Goal: Task Accomplishment & Management: Complete application form

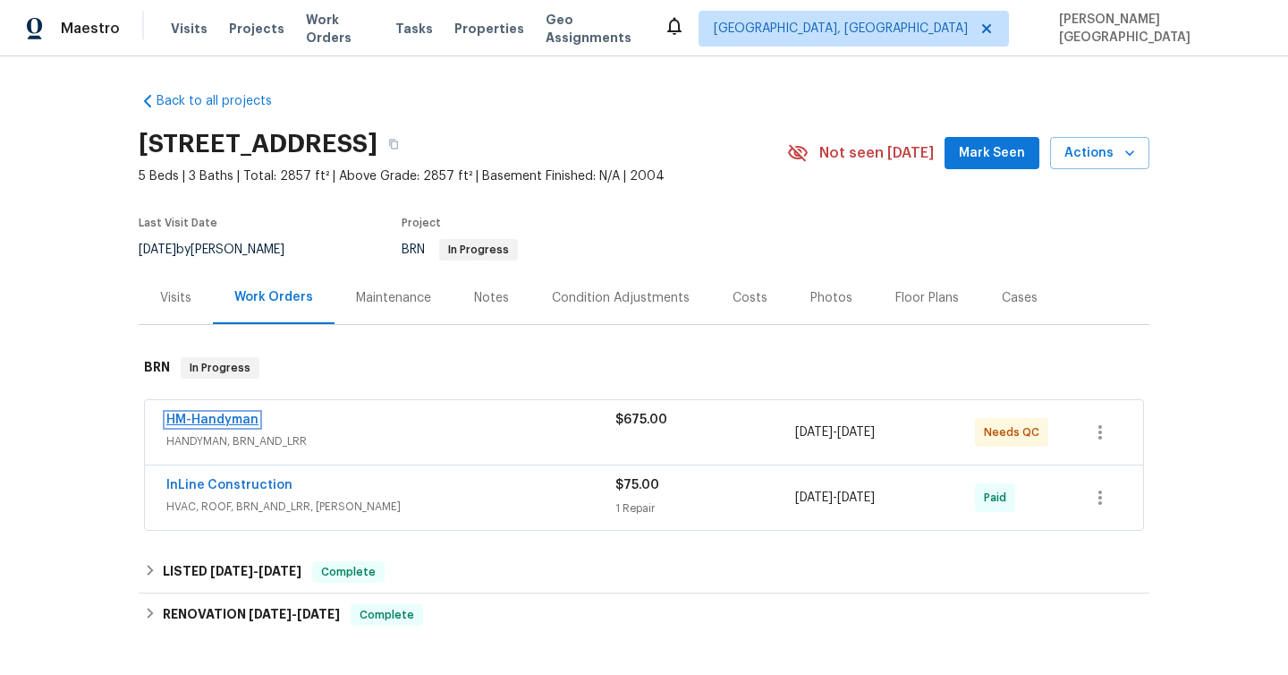
click at [217, 415] on link "HM-Handyman" at bounding box center [212, 419] width 92 height 13
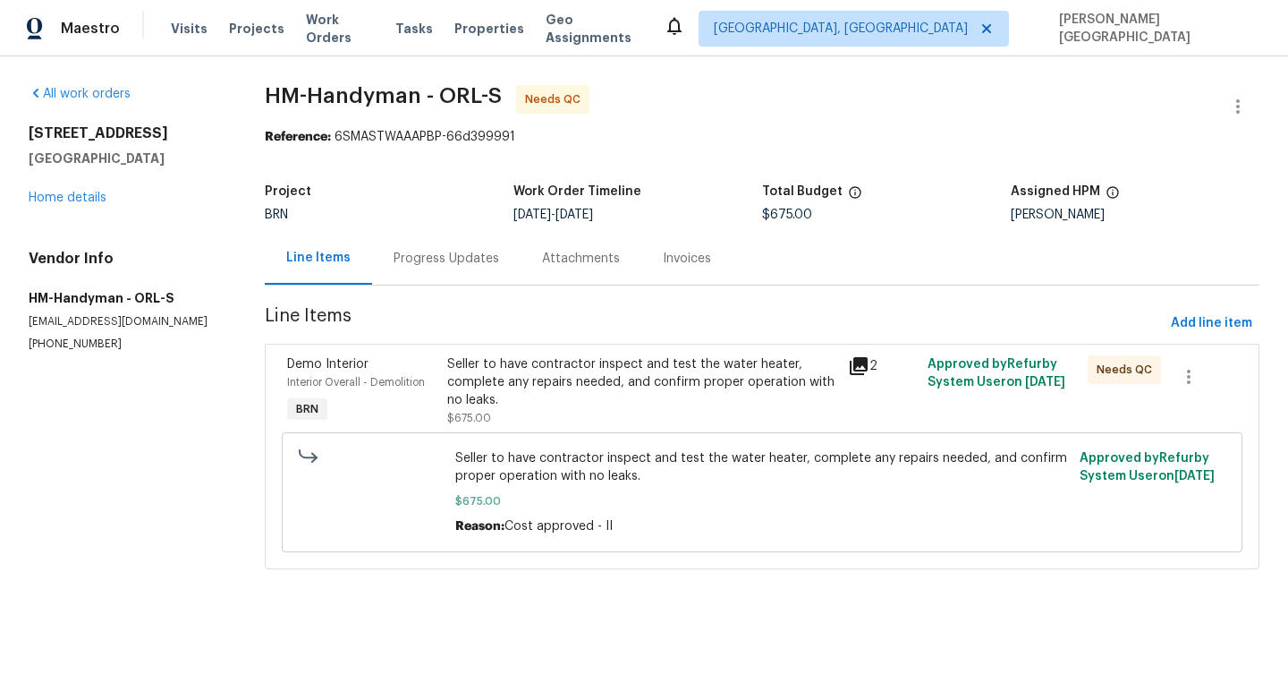
click at [454, 267] on div "Progress Updates" at bounding box center [447, 259] width 106 height 18
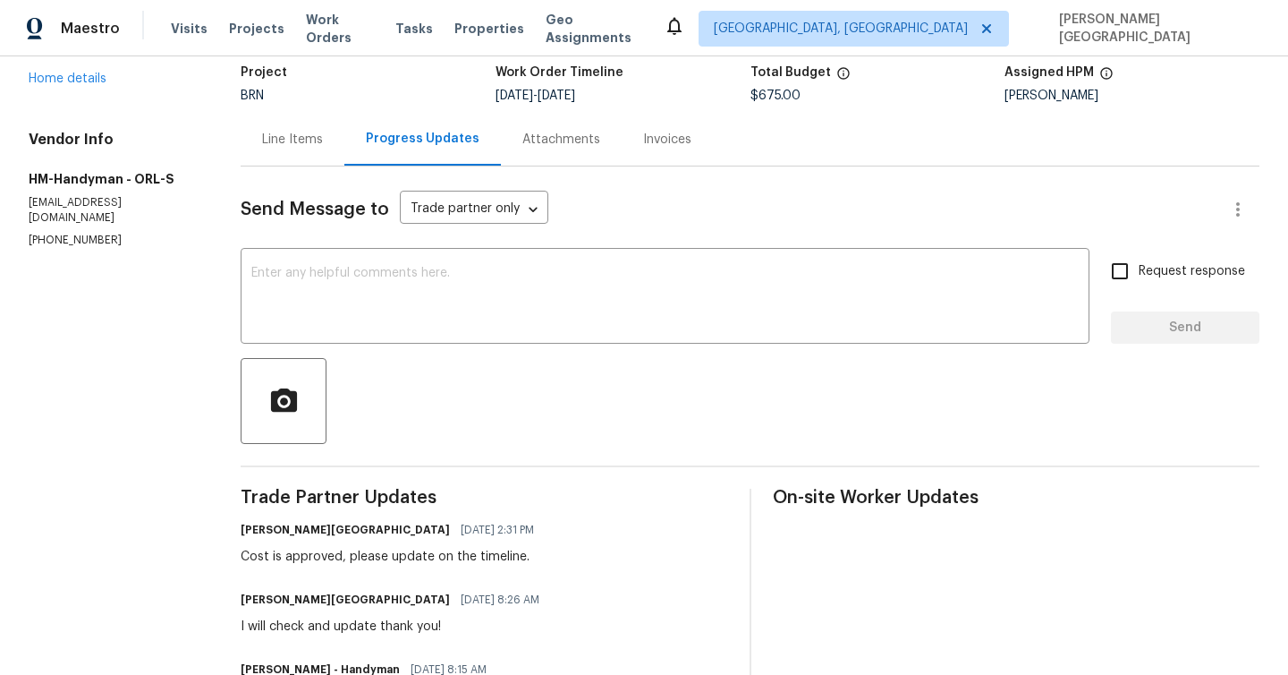
scroll to position [17, 0]
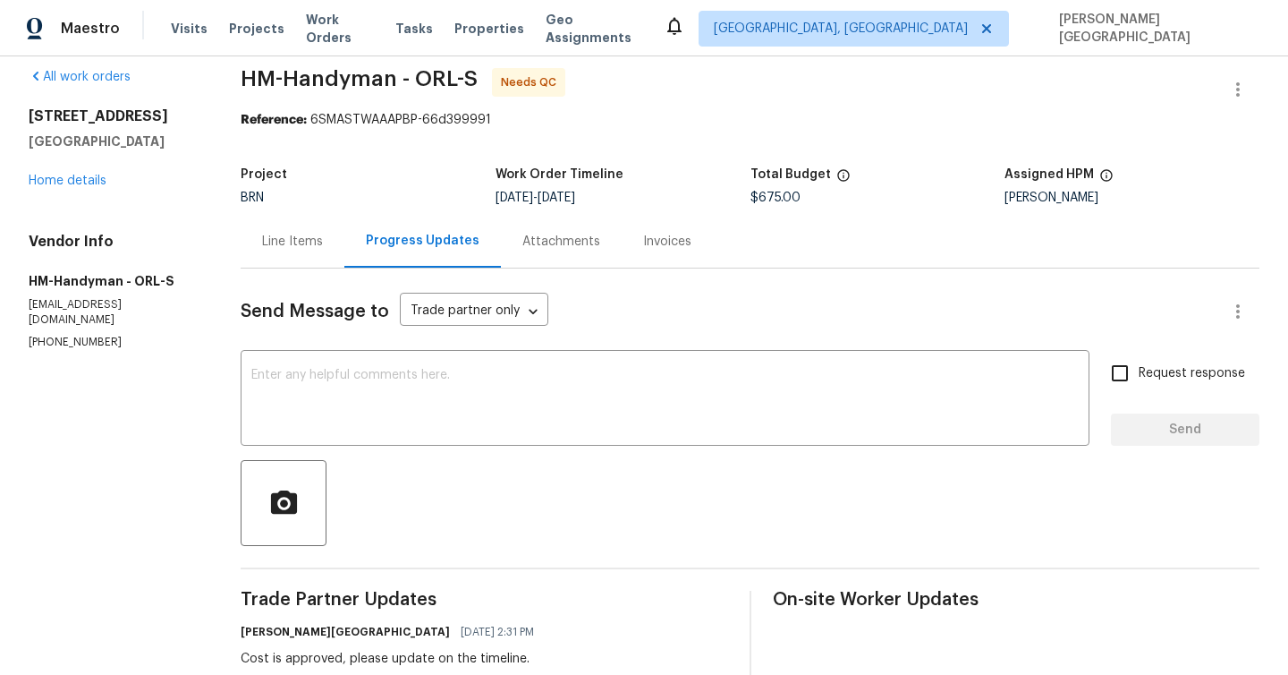
click at [277, 243] on div "Line Items" at bounding box center [292, 242] width 61 height 18
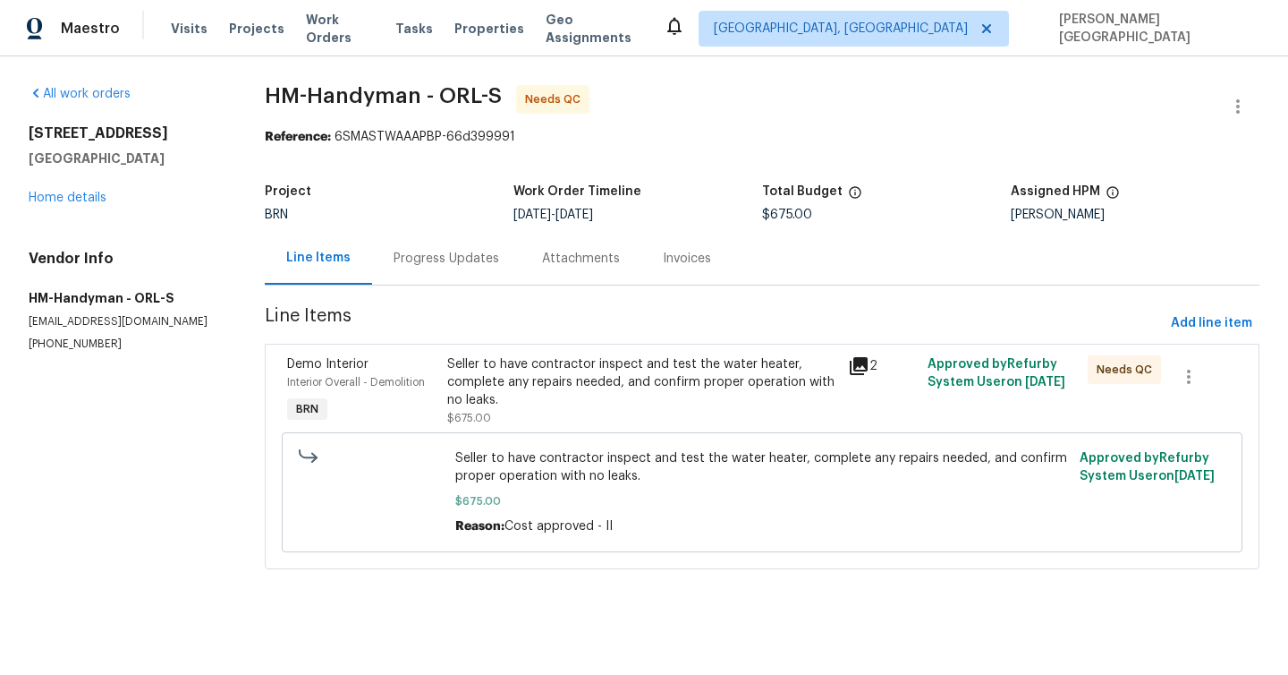
click at [456, 255] on div "Progress Updates" at bounding box center [447, 259] width 106 height 18
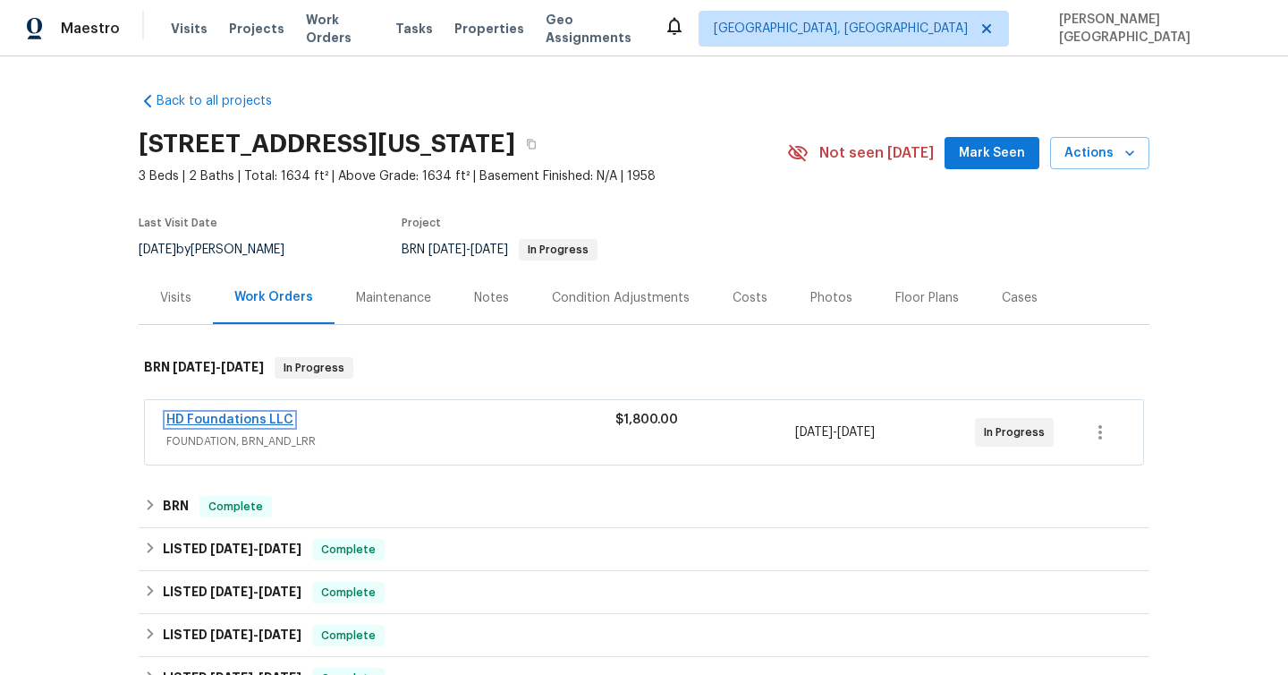
click at [262, 421] on link "HD Foundations LLC" at bounding box center [229, 419] width 127 height 13
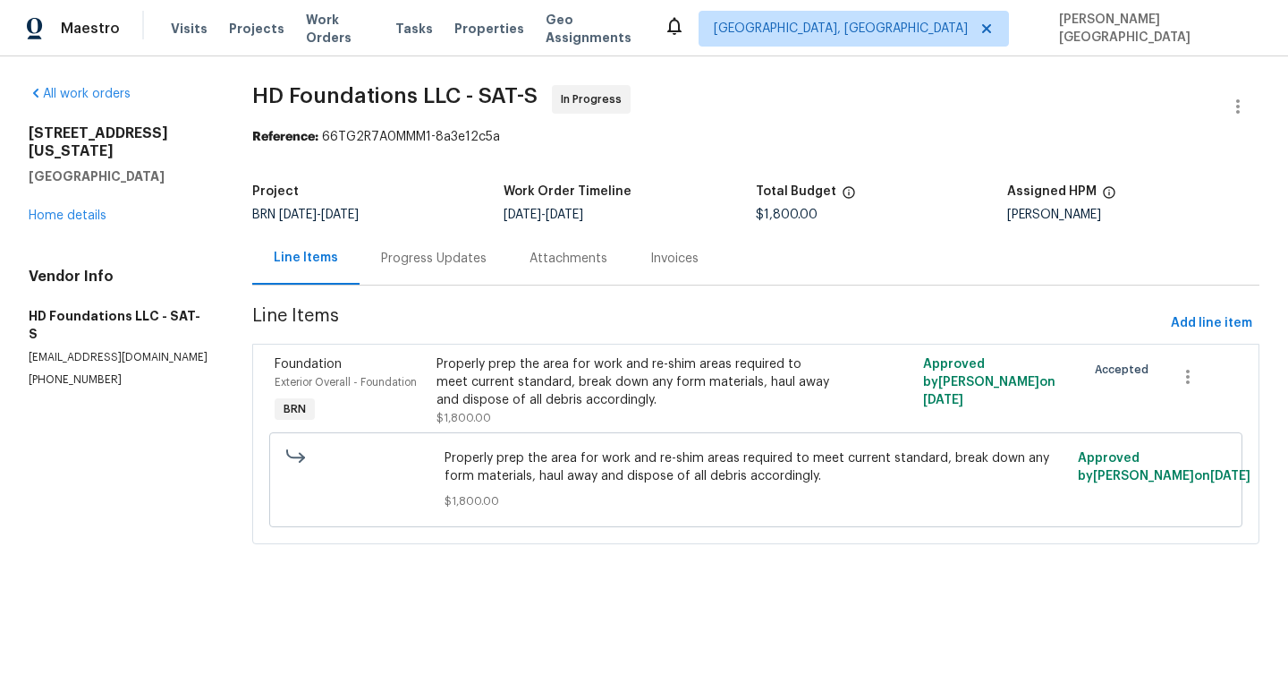
click at [55, 372] on p "[PHONE_NUMBER]" at bounding box center [119, 379] width 181 height 15
copy p "[PHONE_NUMBER]"
click at [410, 267] on div "Progress Updates" at bounding box center [434, 258] width 149 height 53
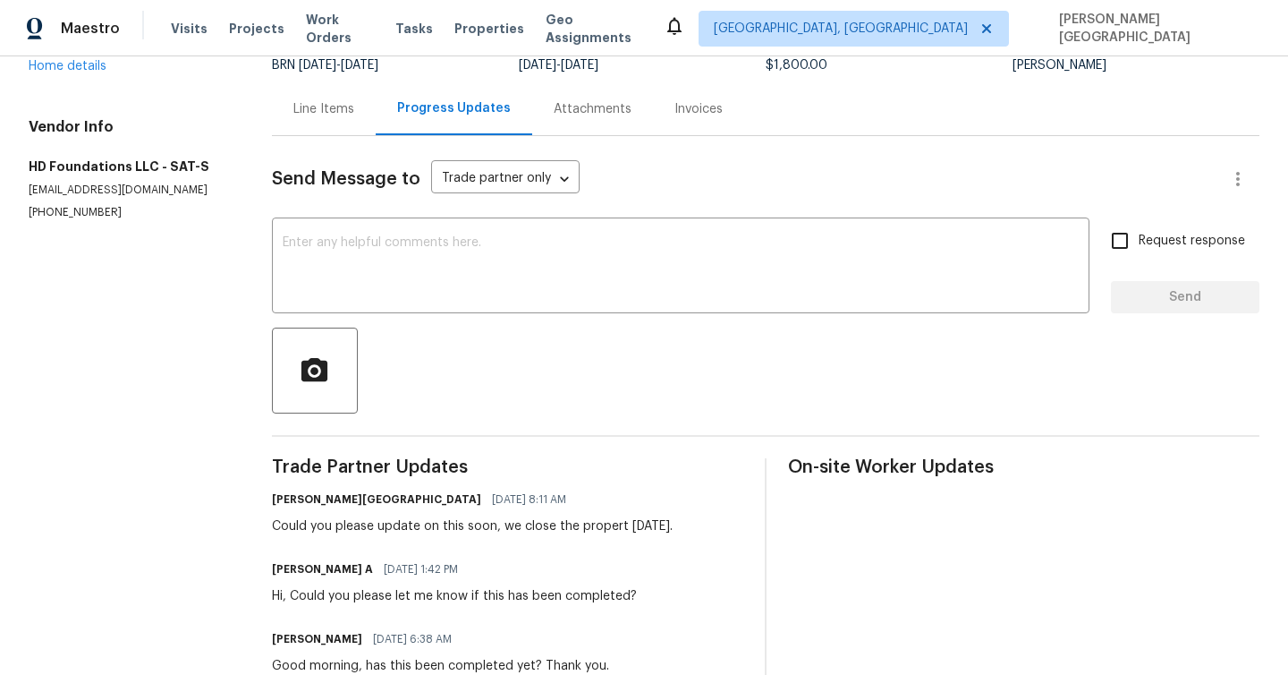
scroll to position [445, 0]
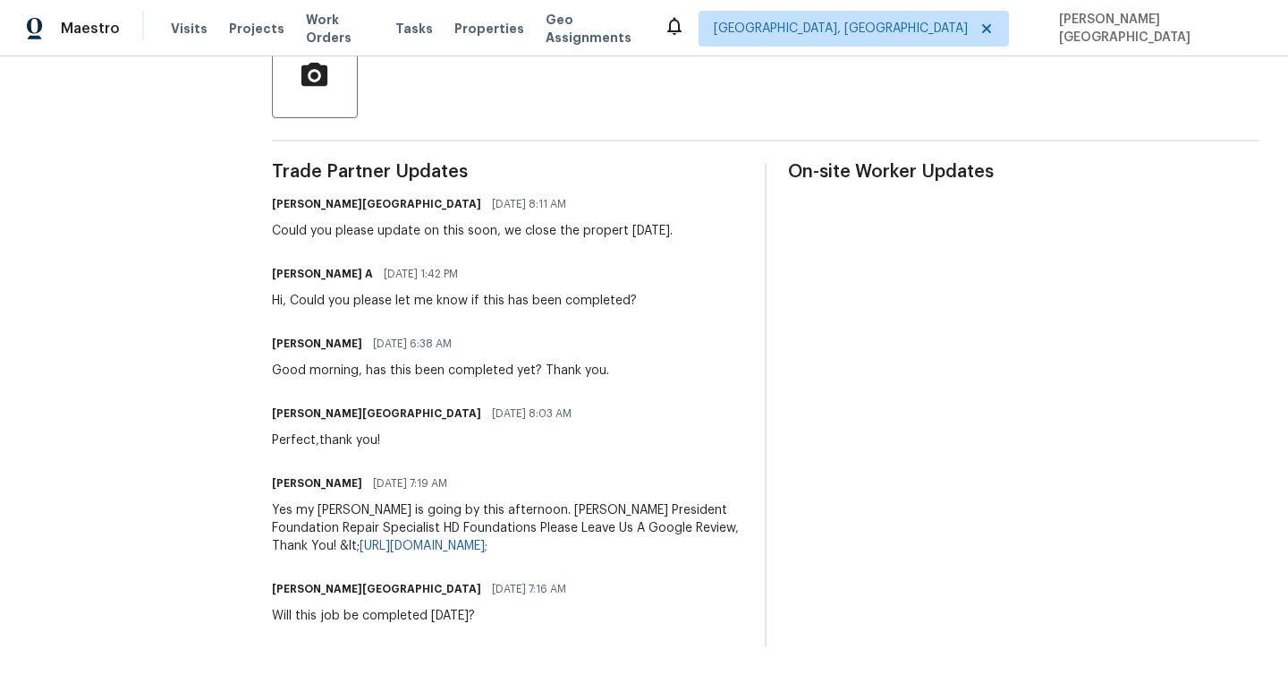
click at [697, 215] on div "[PERSON_NAME] Ireland [DATE] 8:11 AM Could you please update on this soon, we c…" at bounding box center [507, 215] width 471 height 48
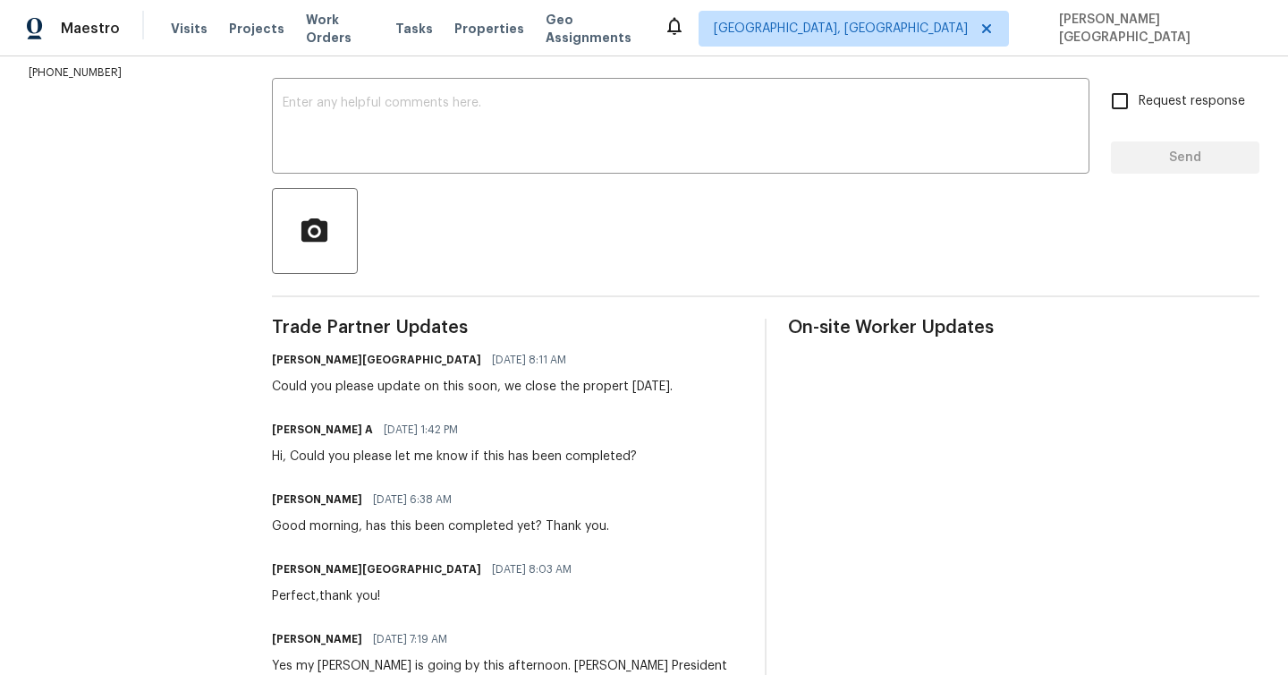
scroll to position [0, 3]
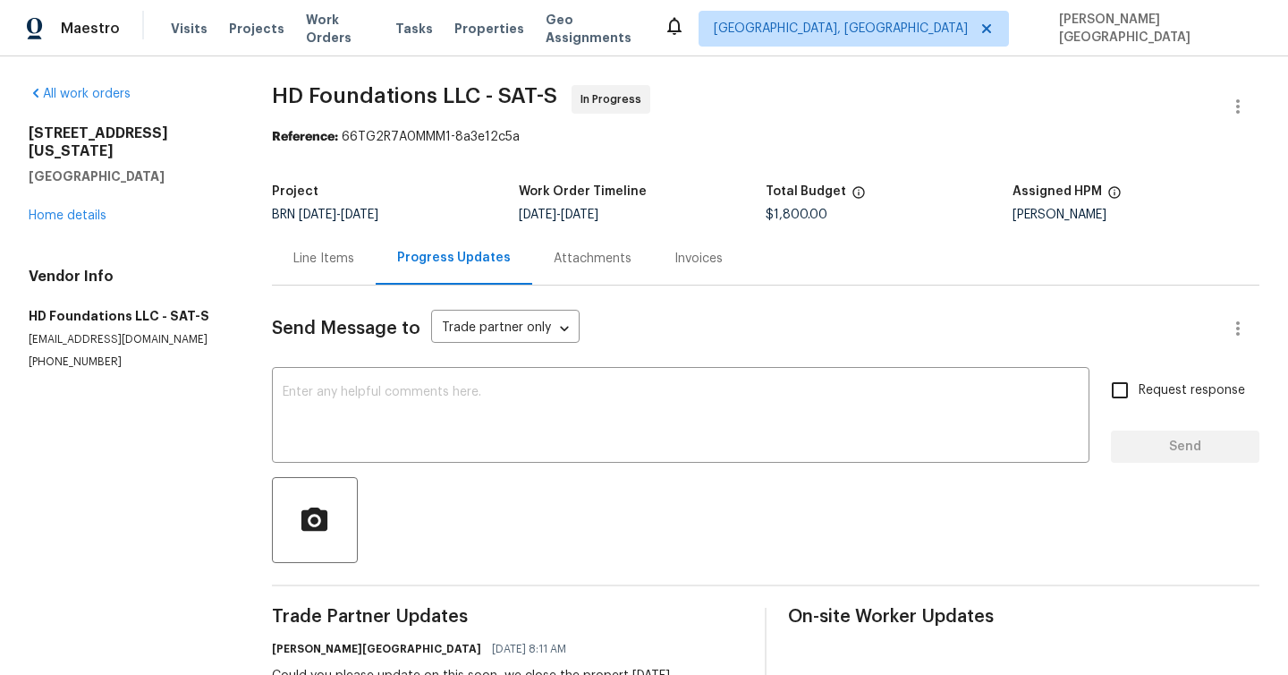
click at [45, 348] on div "Vendor Info HD Foundations LLC - SAT-S [EMAIL_ADDRESS][DOMAIN_NAME] [PHONE_NUMB…" at bounding box center [129, 318] width 200 height 102
click at [46, 356] on p "(817) 226-7221" at bounding box center [129, 361] width 200 height 15
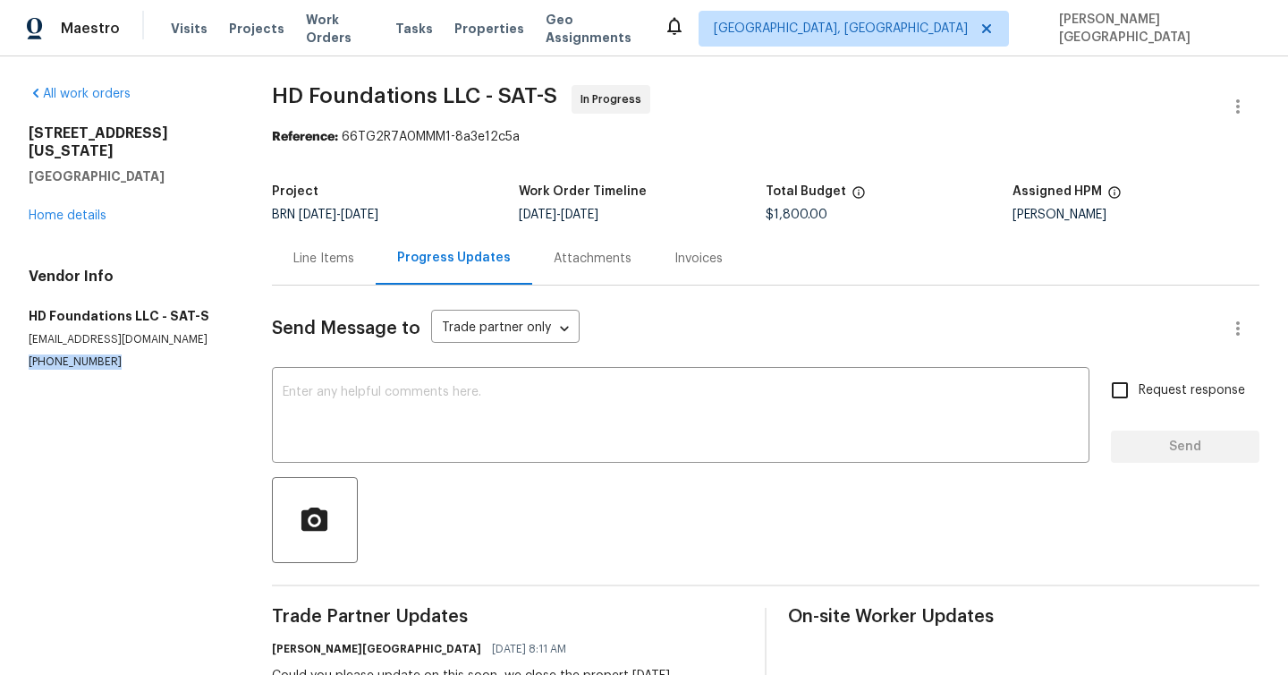
copy p "(817) 226-7221"
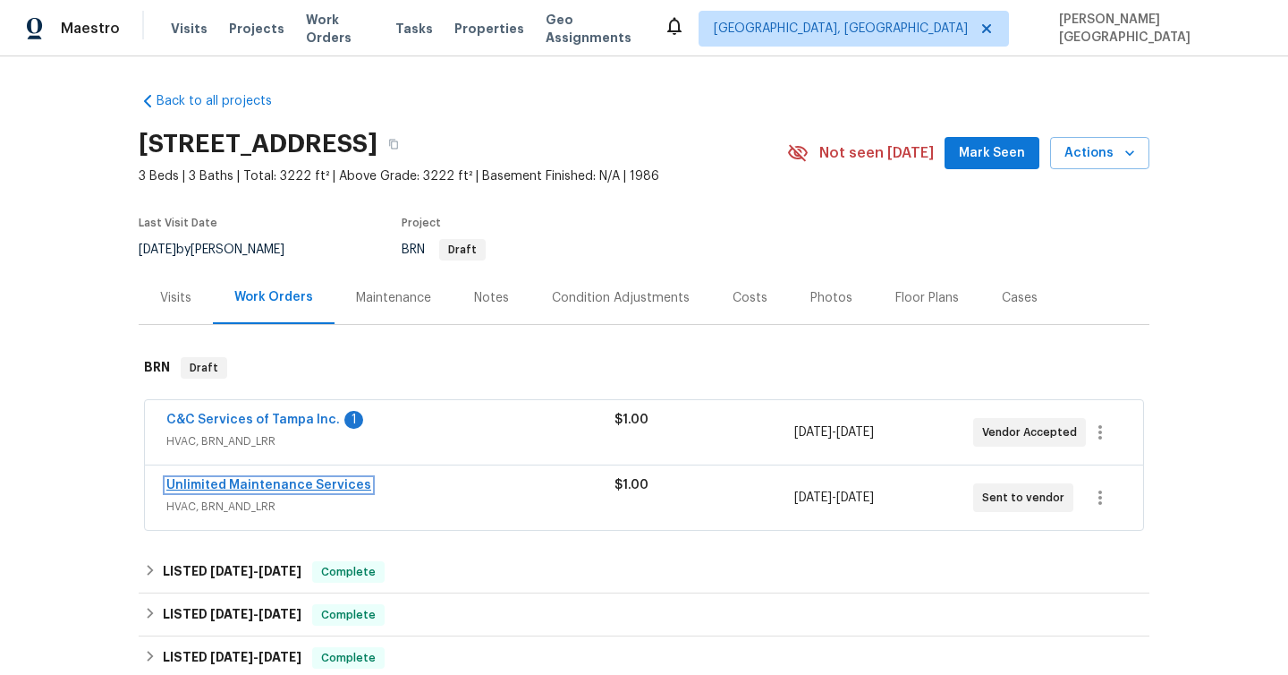
click at [326, 484] on link "Unlimited Maintenance Services" at bounding box center [268, 485] width 205 height 13
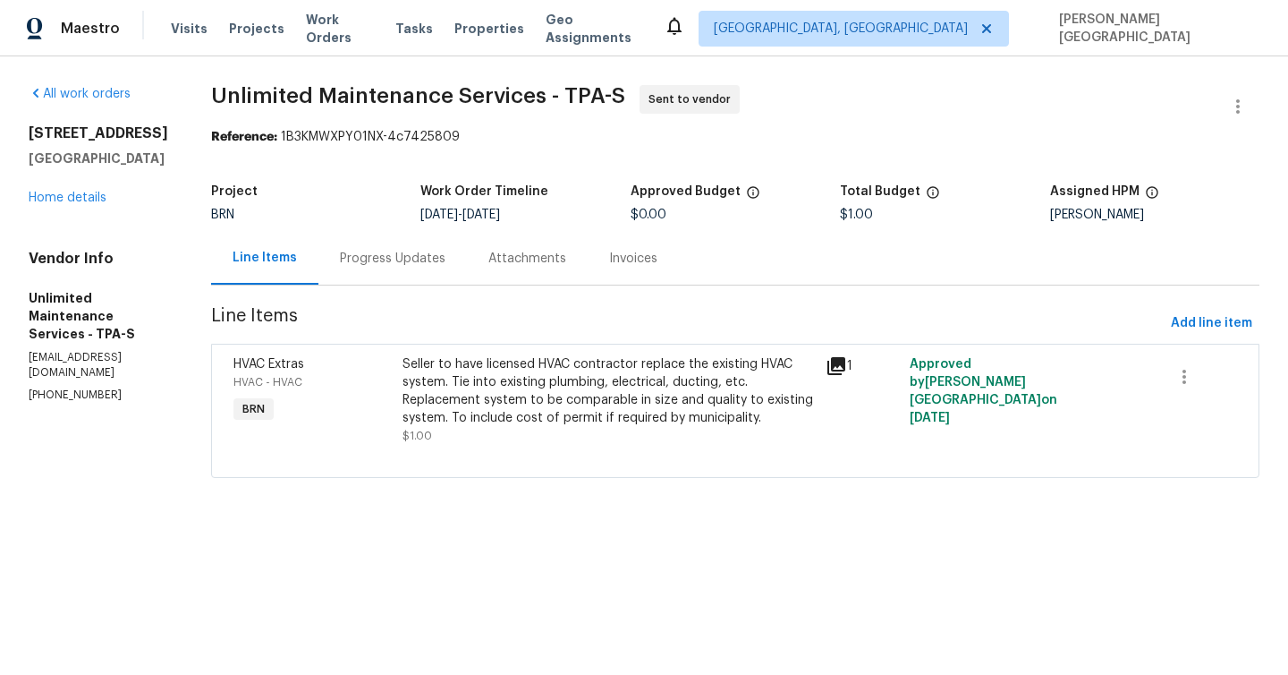
click at [63, 387] on p "(305) 821-3330" at bounding box center [99, 394] width 140 height 15
copy p "(305) 821-3330"
click at [389, 268] on div "Progress Updates" at bounding box center [392, 258] width 149 height 53
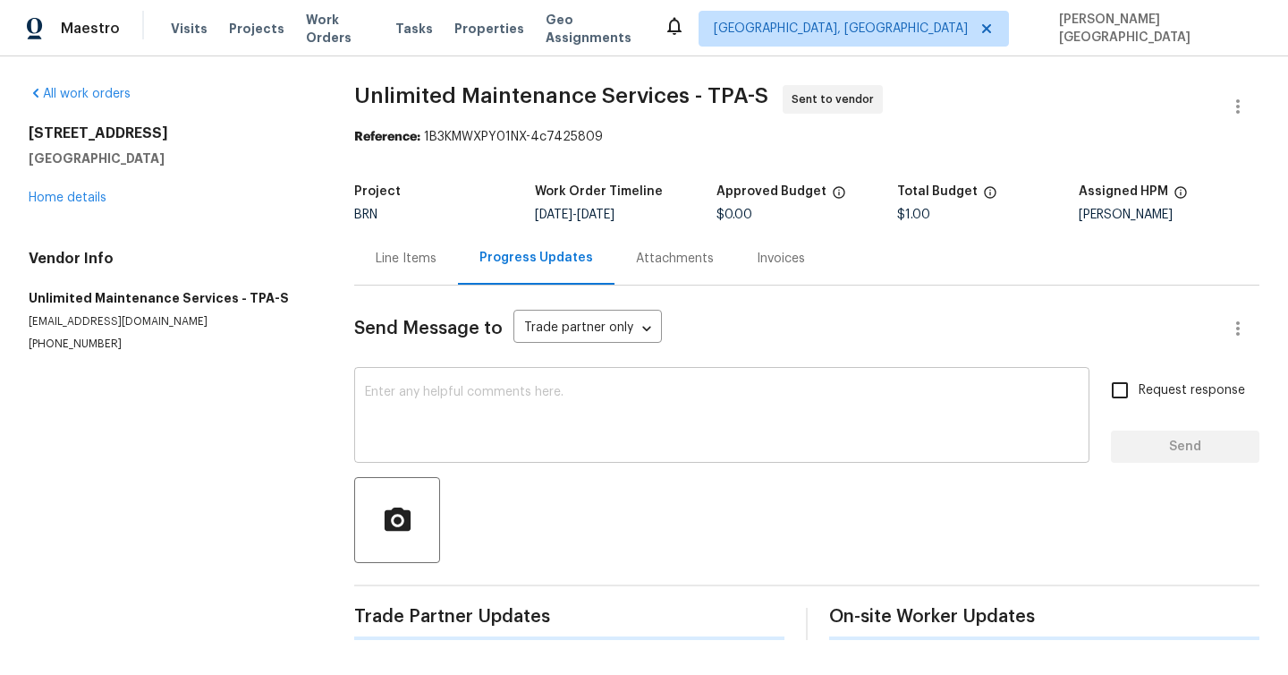
click at [463, 412] on textarea at bounding box center [722, 417] width 714 height 63
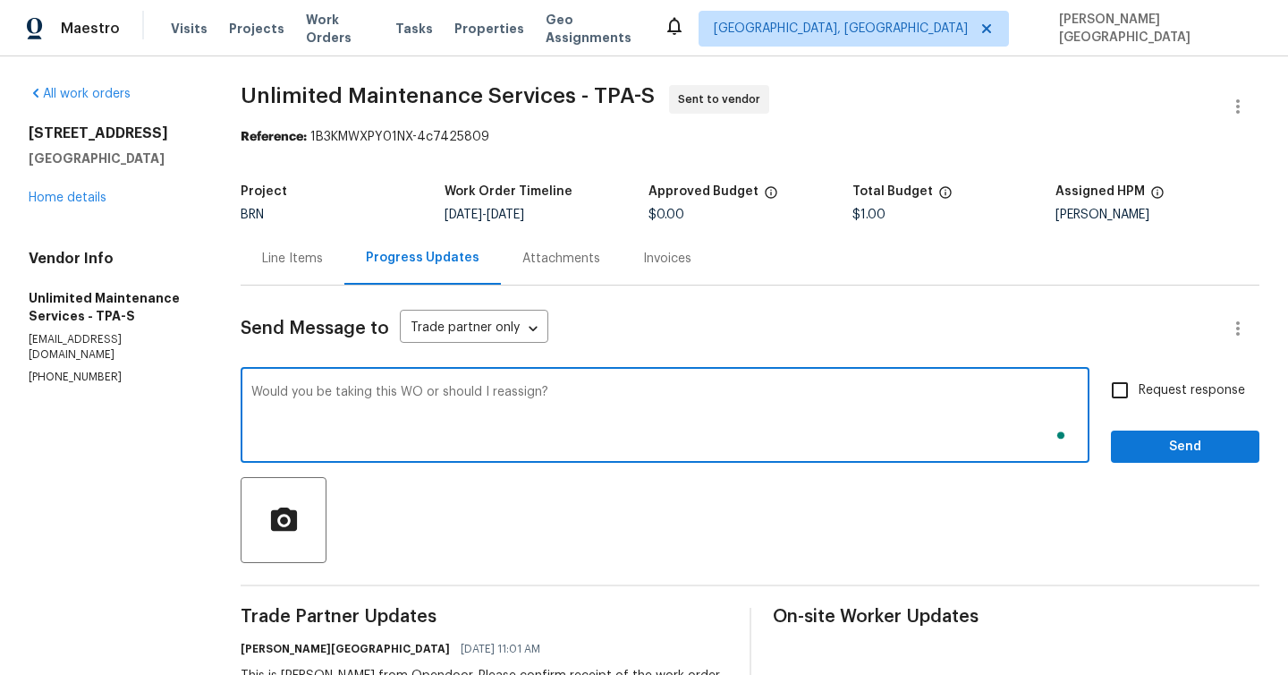
type textarea "Would you be taking this WO or should I reassign?"
click at [1161, 386] on span "Request response" at bounding box center [1192, 390] width 106 height 19
click at [1139, 386] on input "Request response" at bounding box center [1120, 390] width 38 height 38
checkbox input "true"
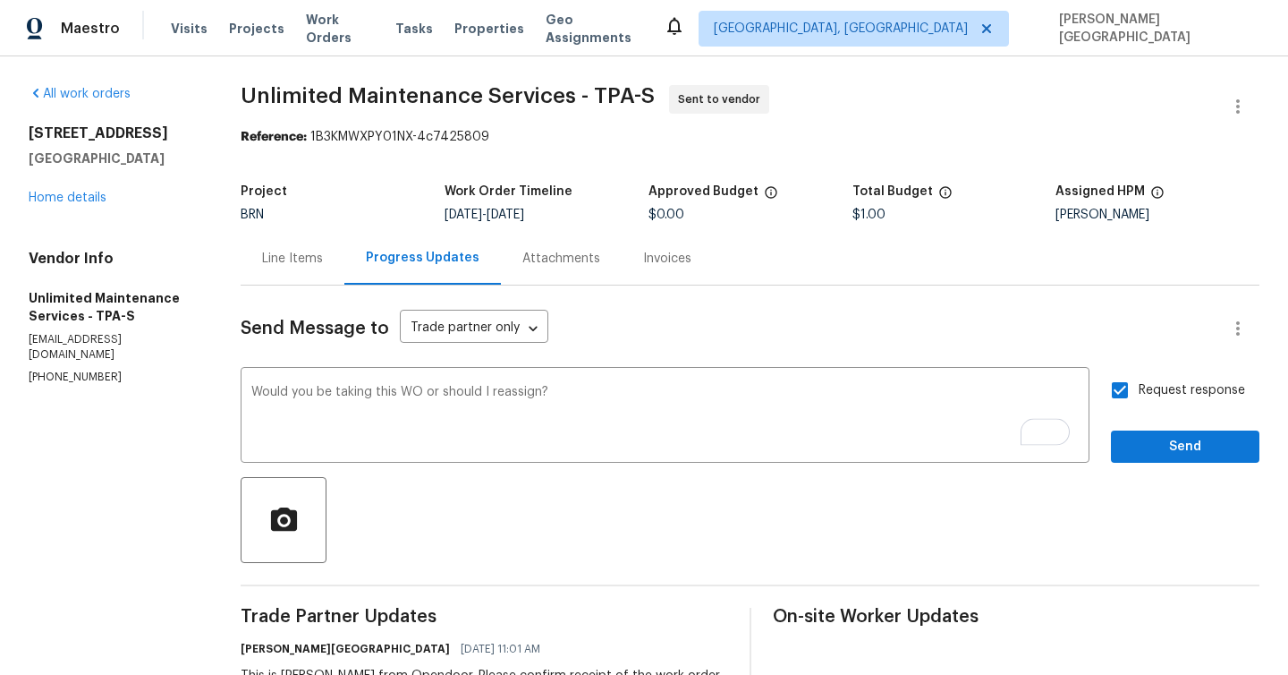
click at [1164, 428] on div "Request response Send" at bounding box center [1185, 416] width 149 height 91
click at [1163, 436] on span "Send" at bounding box center [1185, 447] width 120 height 22
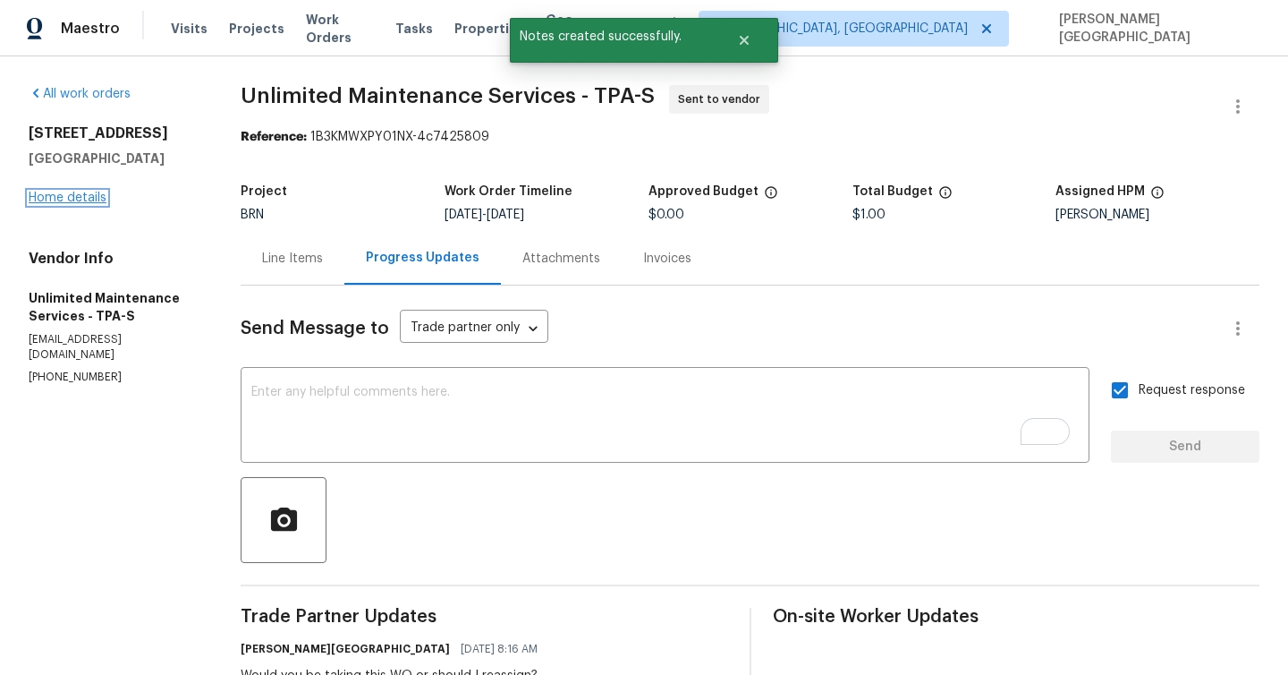
click at [94, 196] on link "Home details" at bounding box center [68, 197] width 78 height 13
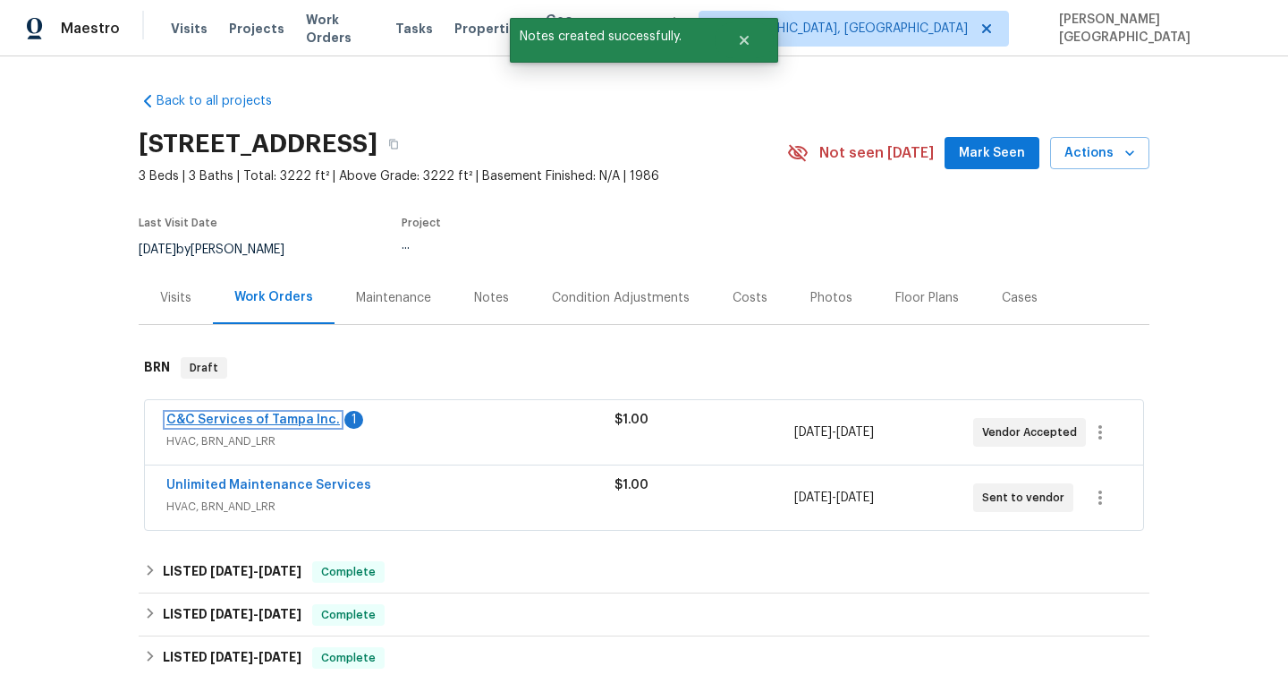
click at [224, 420] on link "C&C Services of Tampa Inc." at bounding box center [253, 419] width 174 height 13
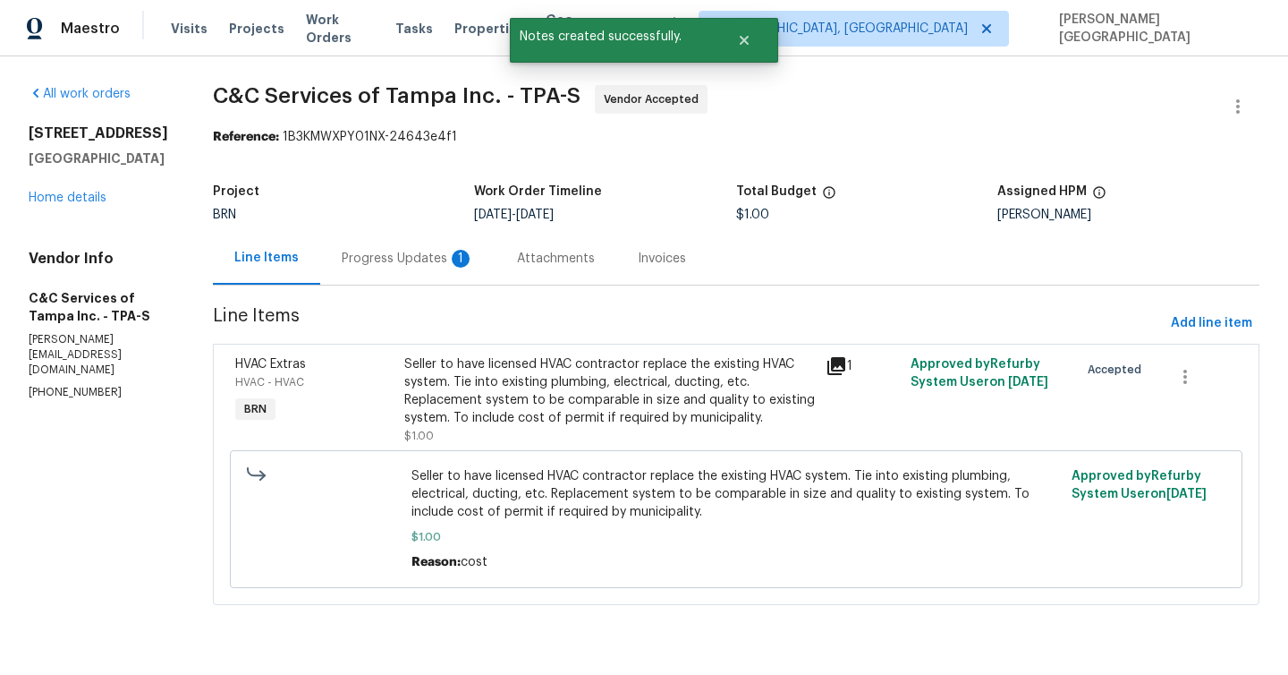
click at [452, 259] on div "Progress Updates 1" at bounding box center [408, 259] width 132 height 18
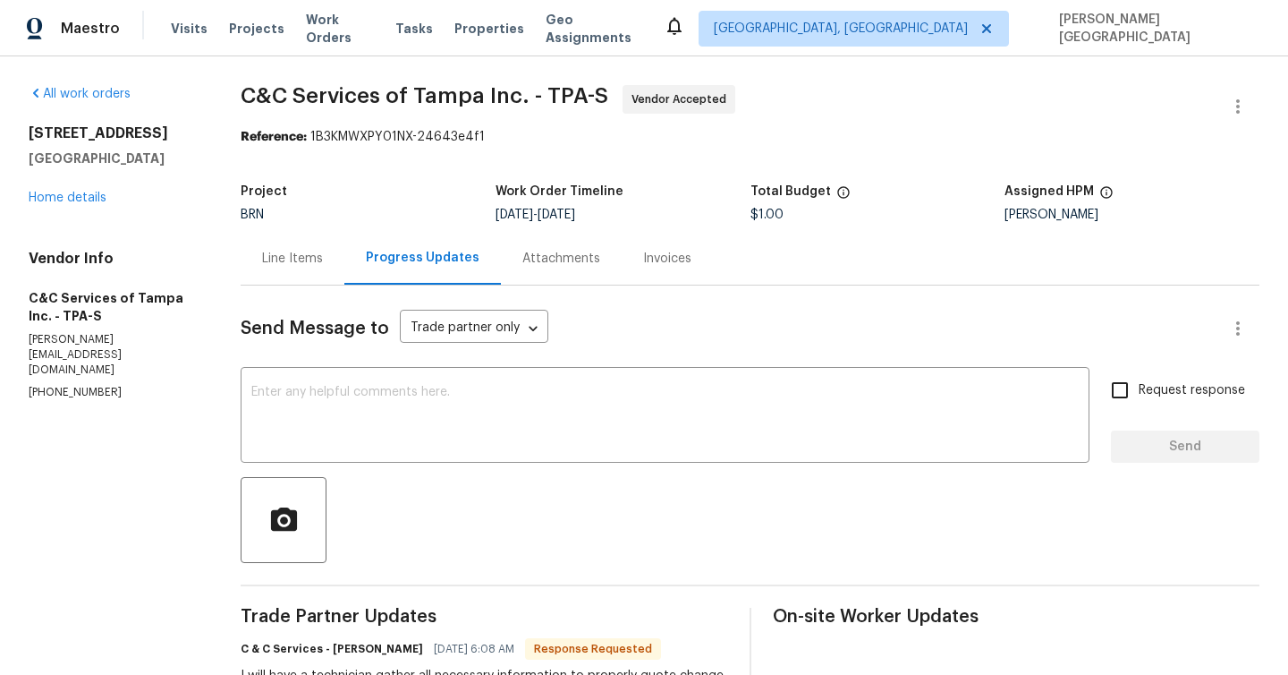
scroll to position [183, 0]
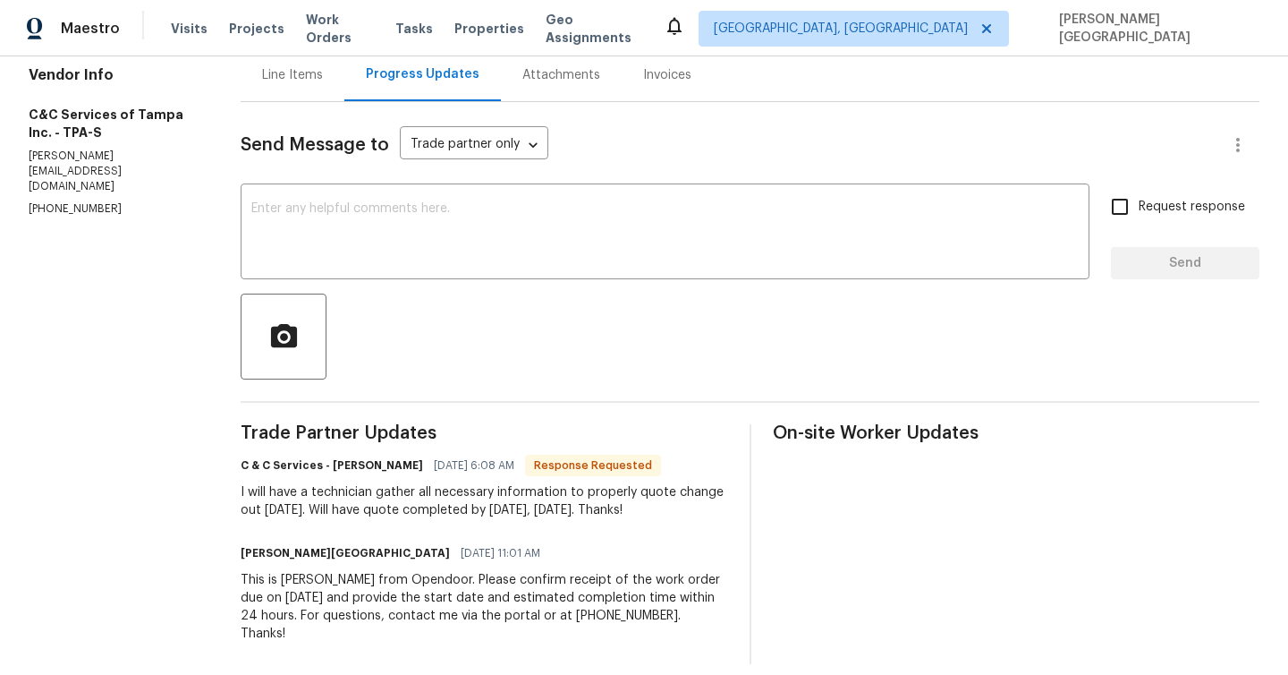
click at [467, 504] on div "I will have a technician gather all necessary information to properly quote cha…" at bounding box center [484, 501] width 487 height 36
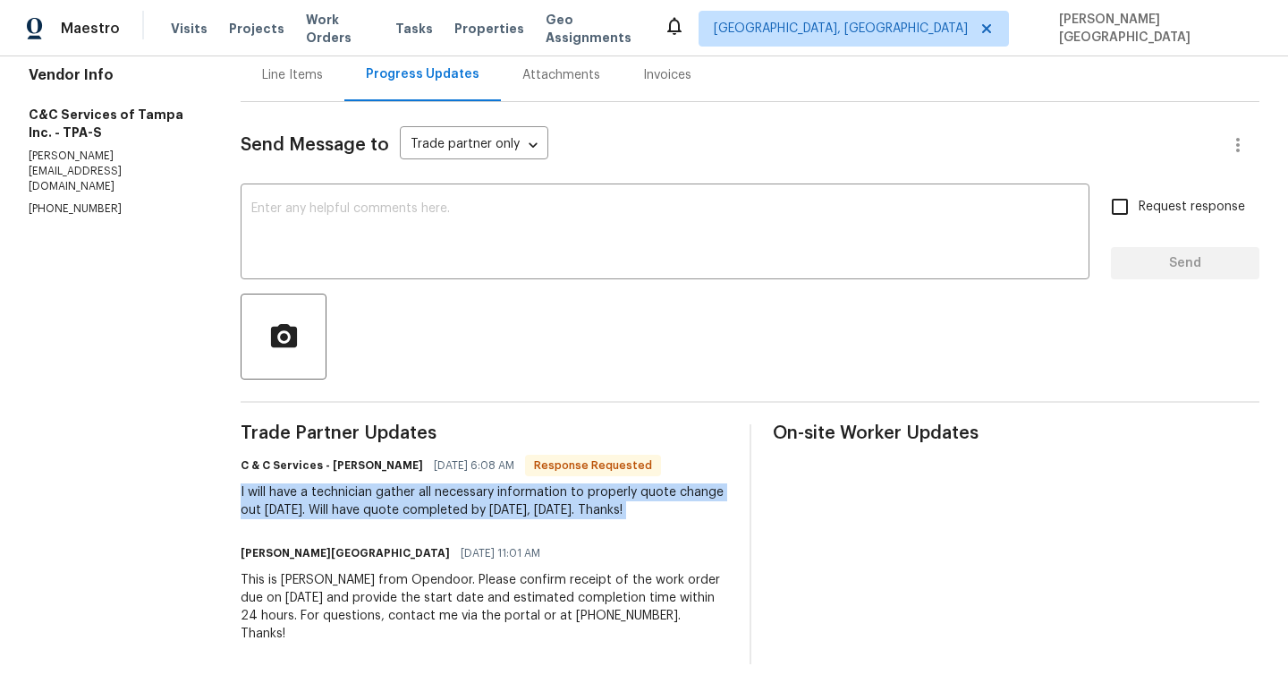
click at [467, 504] on div "I will have a technician gather all necessary information to properly quote cha…" at bounding box center [484, 501] width 487 height 36
copy div "I will have a technician gather all necessary information to properly quote cha…"
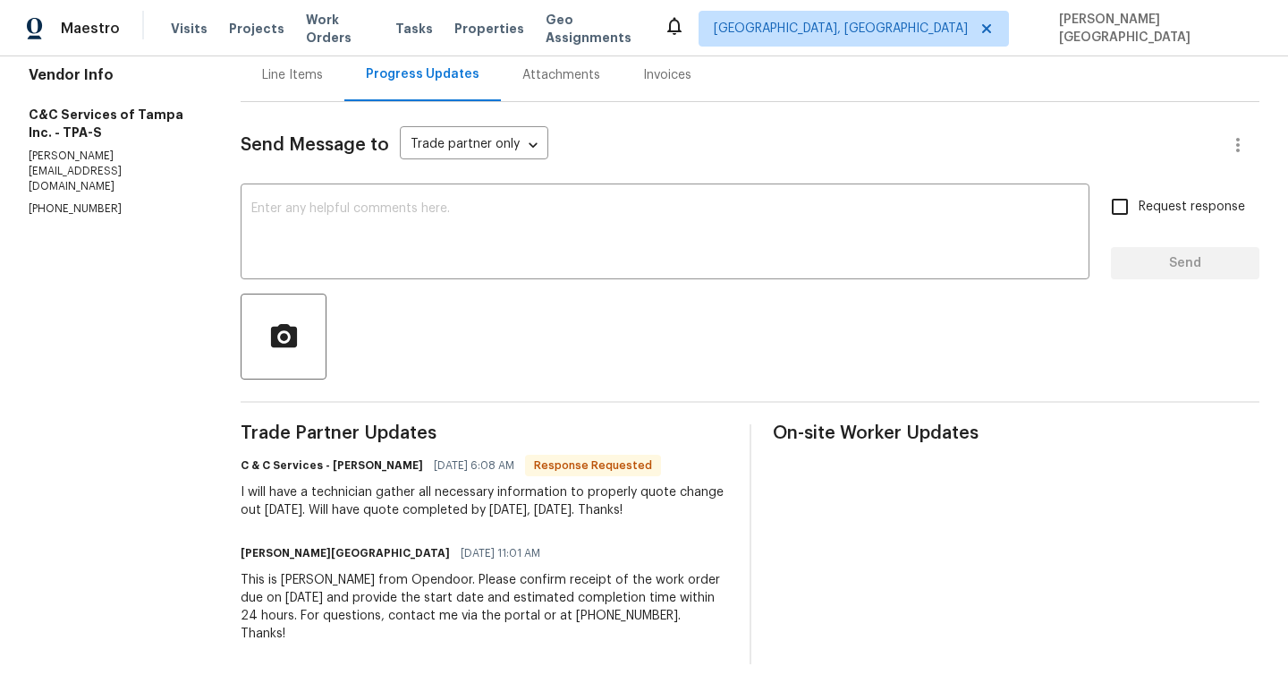
click at [283, 186] on div "Send Message to Trade partner only Trade partner only ​ x ​ Request response Se…" at bounding box center [750, 383] width 1019 height 562
click at [289, 212] on textarea at bounding box center [665, 233] width 828 height 63
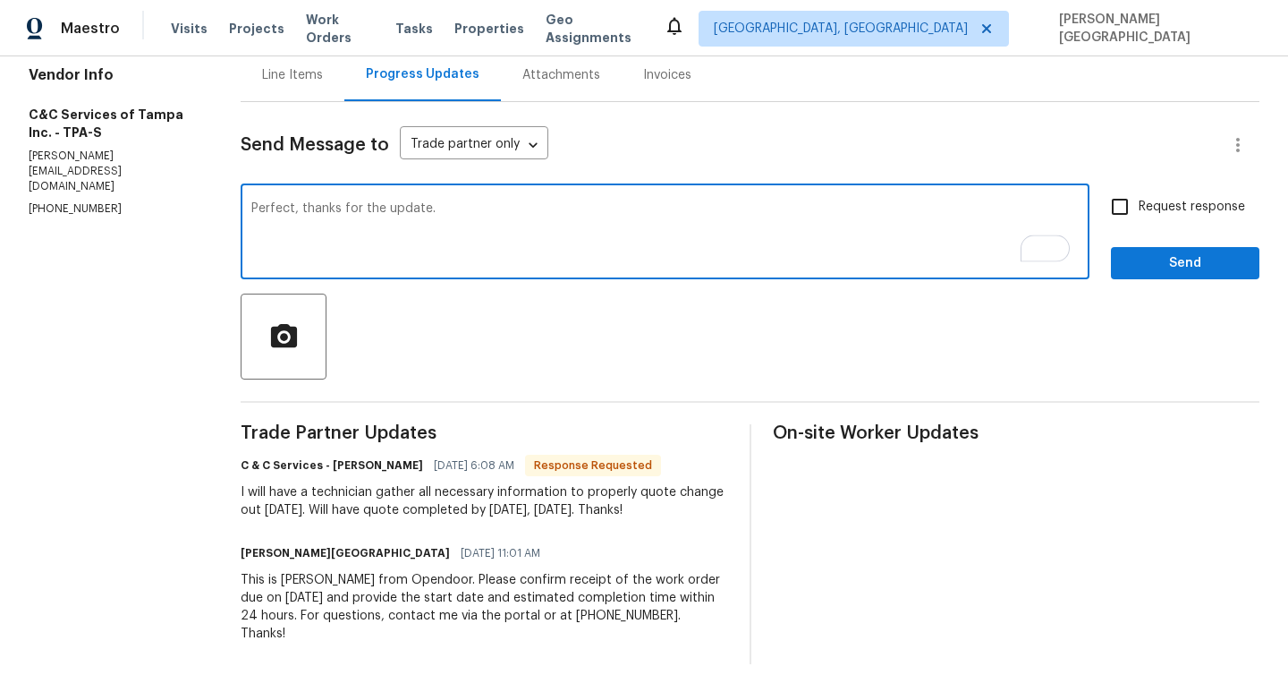
type textarea "Perfect, thanks for the update."
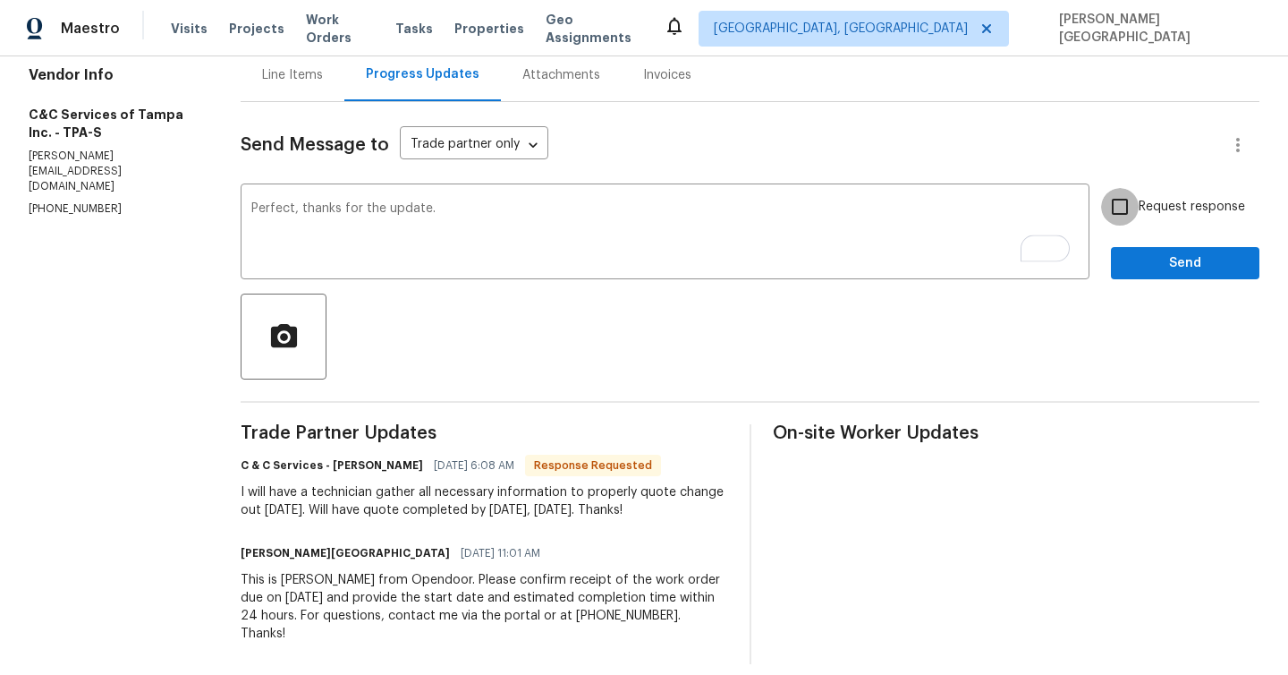
click at [1118, 210] on input "Request response" at bounding box center [1120, 207] width 38 height 38
checkbox input "true"
click at [1133, 245] on div "Request response Send" at bounding box center [1185, 233] width 149 height 91
click at [1135, 259] on span "Send" at bounding box center [1185, 263] width 120 height 22
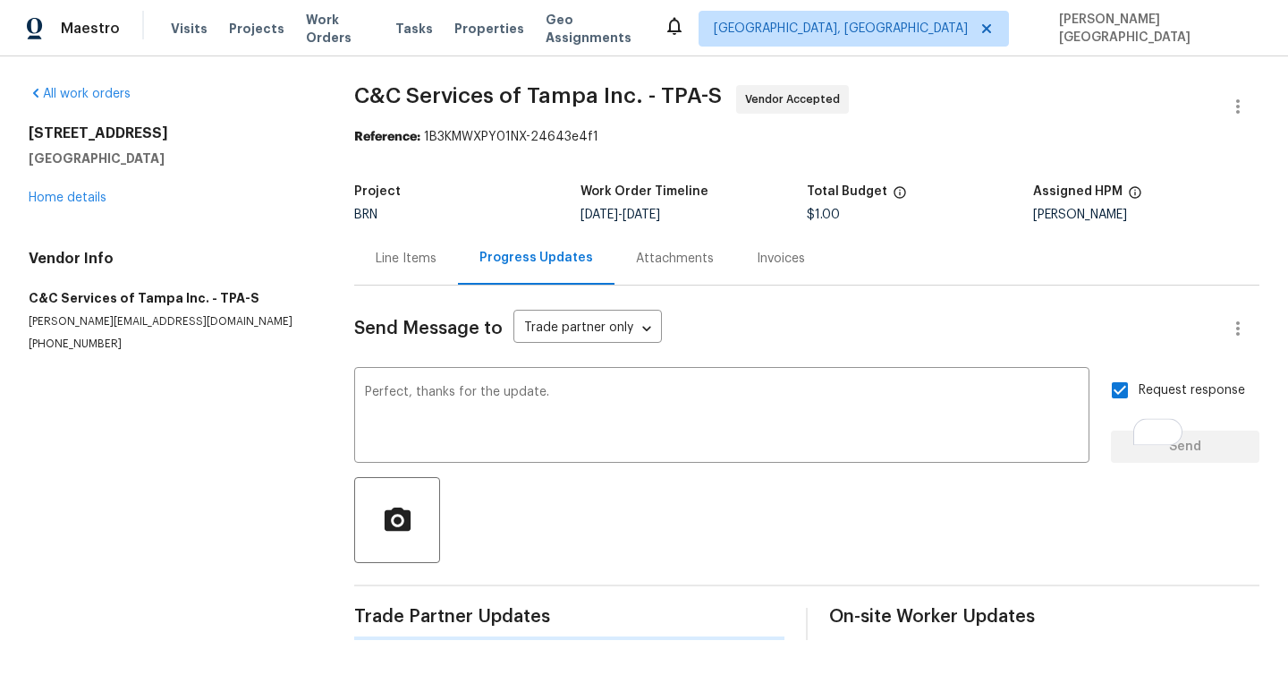
scroll to position [0, 0]
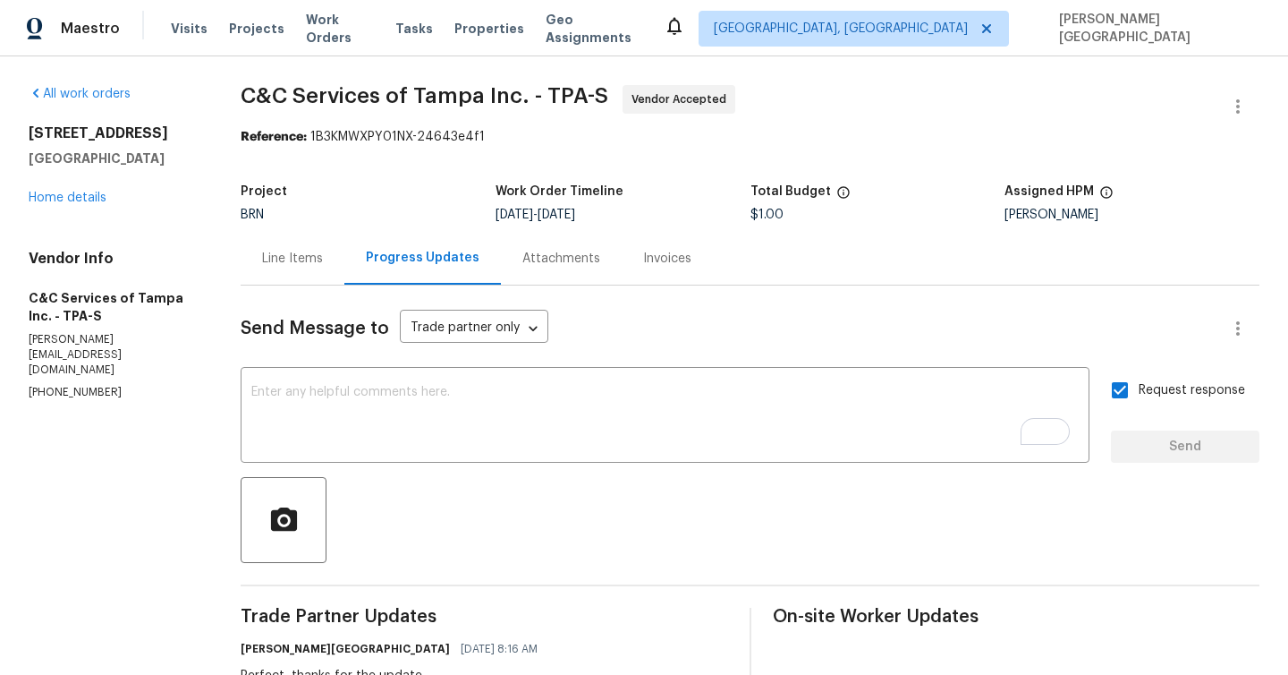
click at [240, 81] on div "All work orders 112 Woden Way Winter Haven, FL 33884 Home details Vendor Info C…" at bounding box center [644, 500] width 1288 height 889
drag, startPoint x: 240, startPoint y: 87, endPoint x: 491, endPoint y: 102, distance: 251.8
click at [491, 102] on div "All work orders 112 Woden Way Winter Haven, FL 33884 Home details Vendor Info C…" at bounding box center [644, 500] width 1288 height 889
copy span "C&C Services of Tampa"
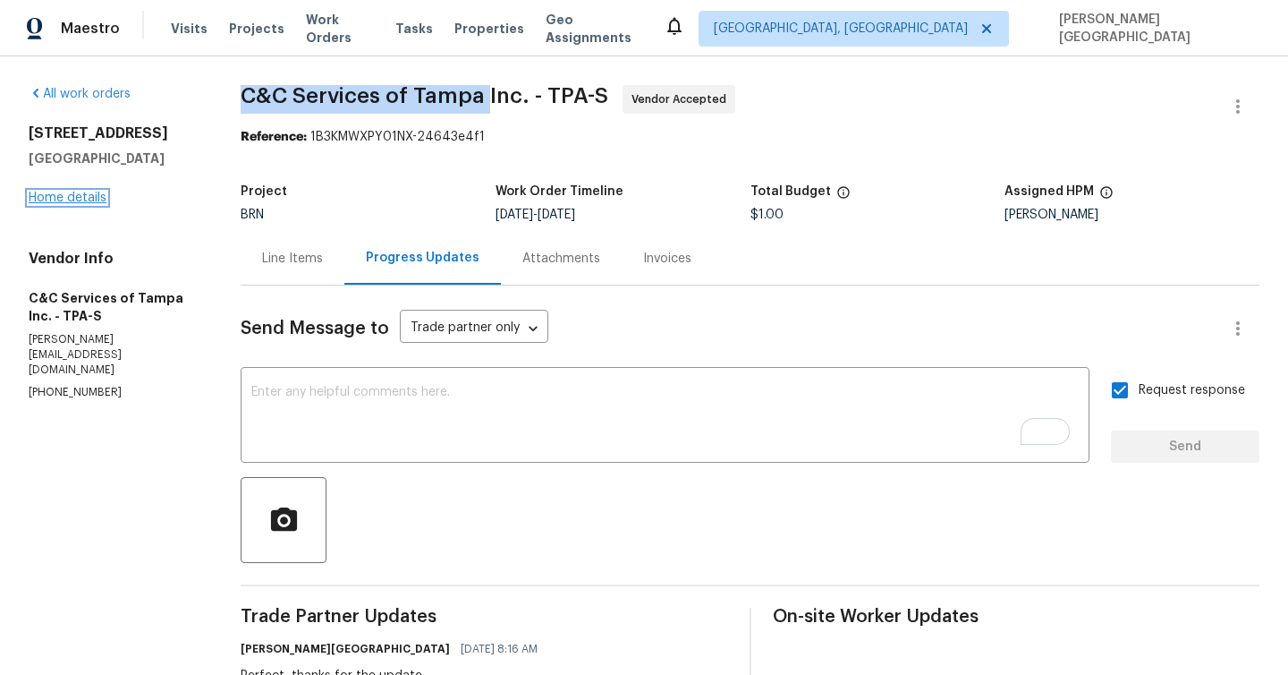
click at [35, 201] on link "Home details" at bounding box center [68, 197] width 78 height 13
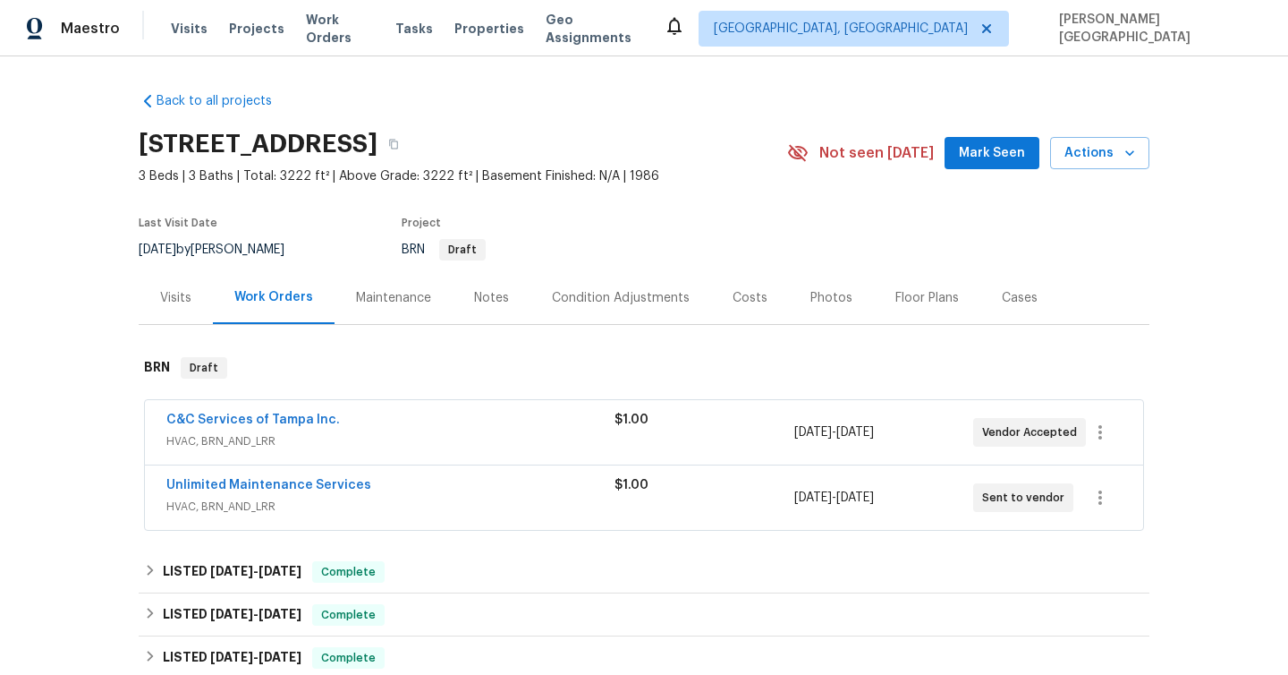
drag, startPoint x: 367, startPoint y: 495, endPoint x: 125, endPoint y: 497, distance: 241.6
click at [125, 497] on div "Back to all projects 112 Woden Way, Winter Haven, FL 33884 3 Beds | 3 Baths | T…" at bounding box center [644, 365] width 1288 height 618
drag, startPoint x: 386, startPoint y: 486, endPoint x: 164, endPoint y: 479, distance: 222.9
click at [164, 479] on div "Unlimited Maintenance Services HVAC, BRN_AND_LRR $1.00 9/12/2025 - 9/15/2025 Se…" at bounding box center [644, 497] width 998 height 64
copy link "Unlimited Maintenance Services"
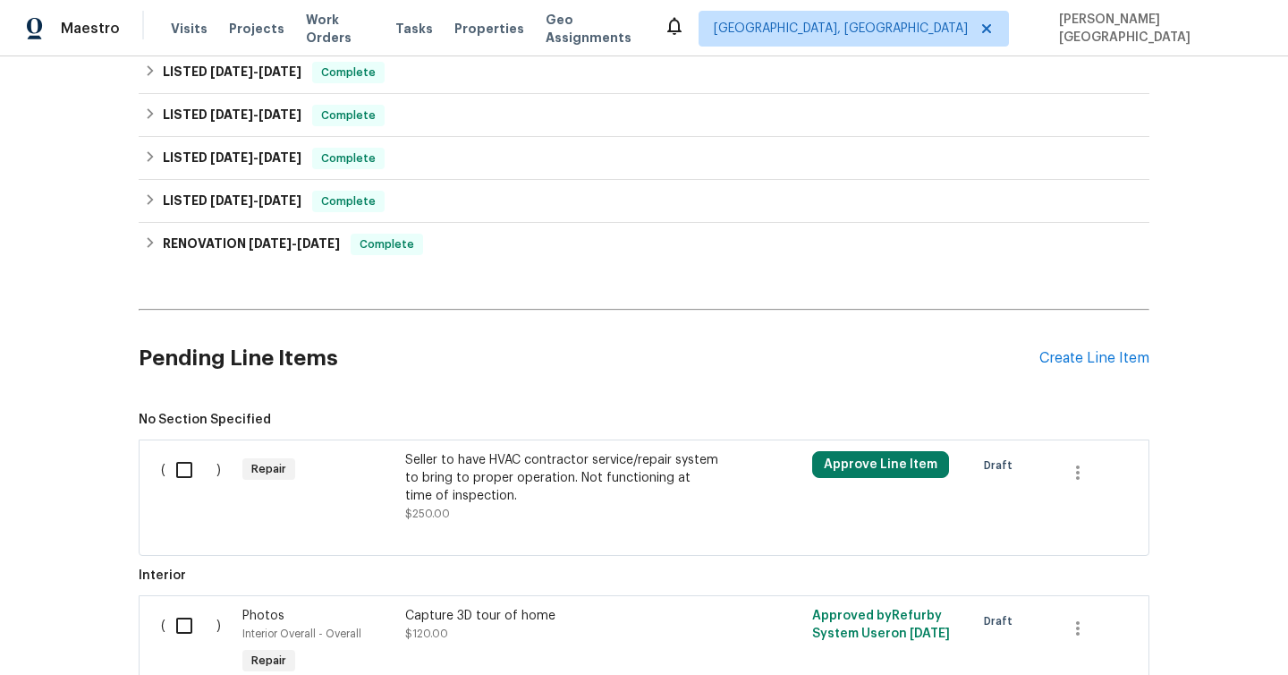
scroll to position [546, 0]
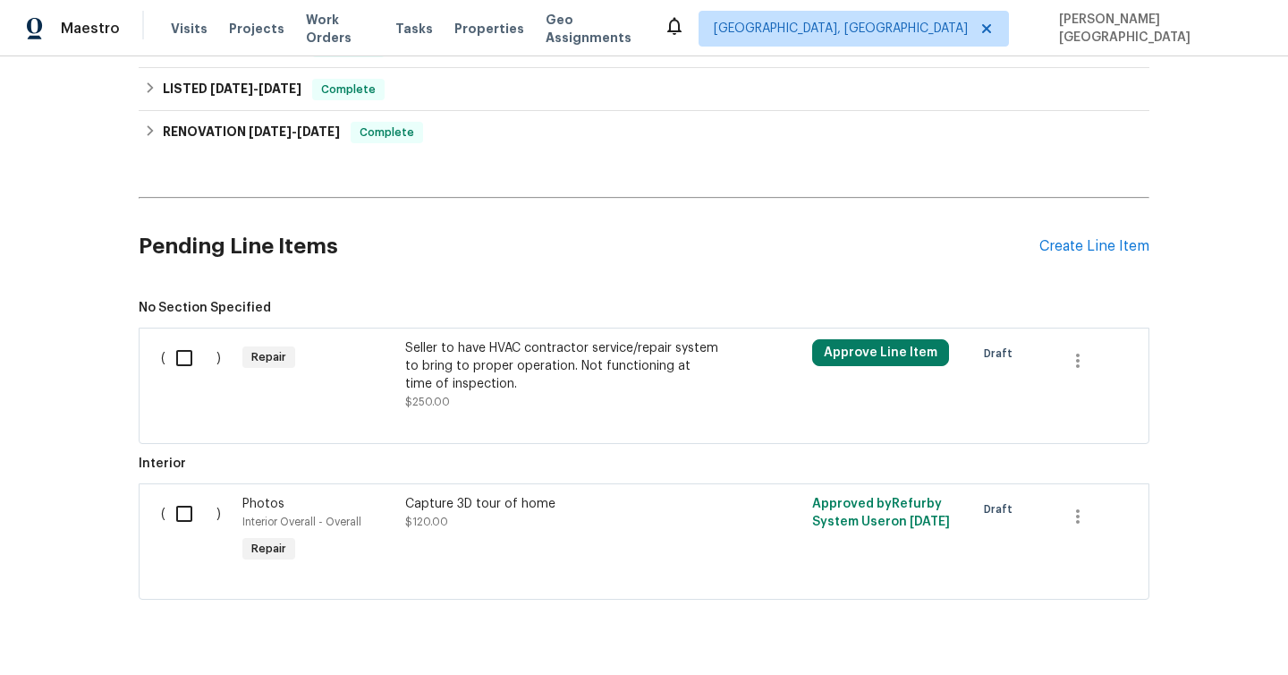
scroll to position [546, 0]
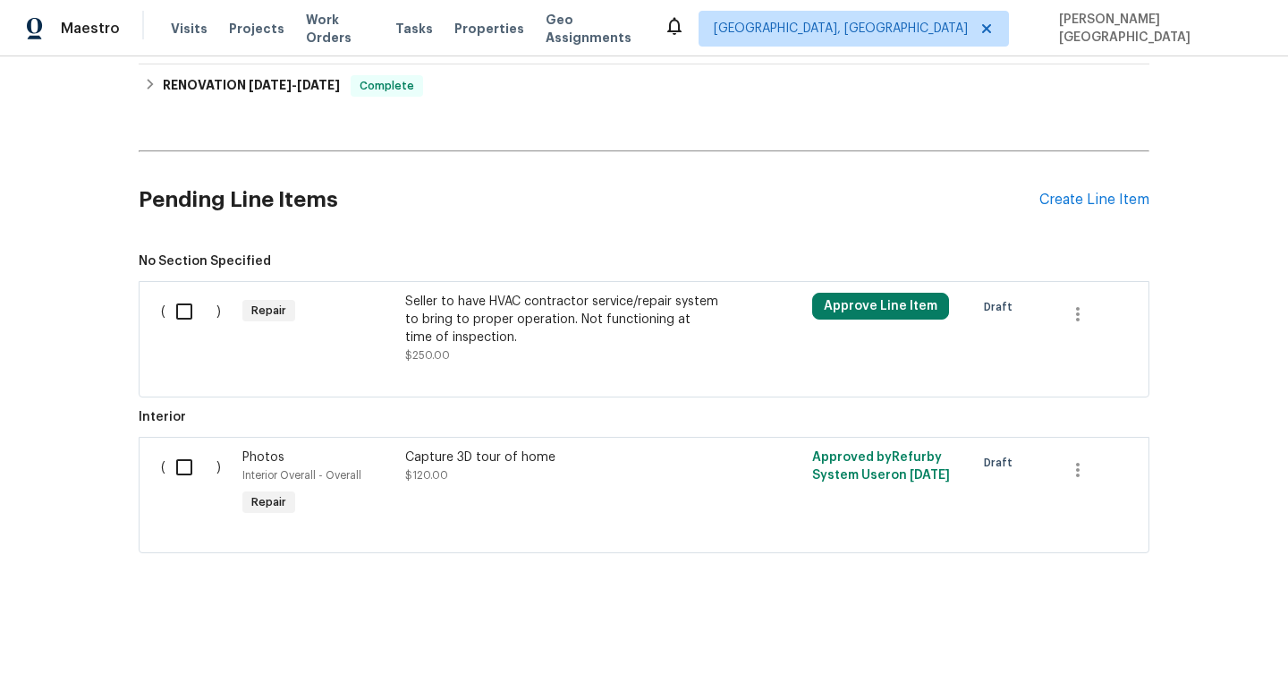
click at [512, 316] on div "Seller to have HVAC contractor service/repair system to bring to proper operati…" at bounding box center [562, 320] width 315 height 54
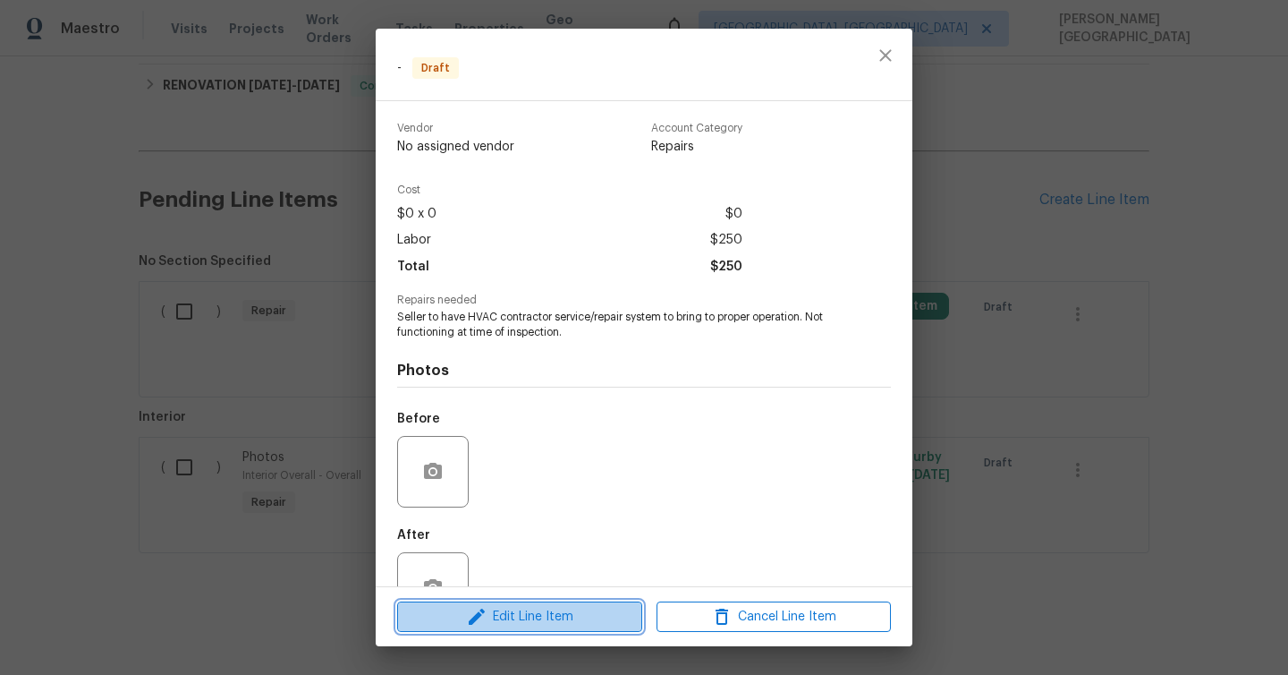
click at [503, 624] on span "Edit Line Item" at bounding box center [520, 617] width 234 height 22
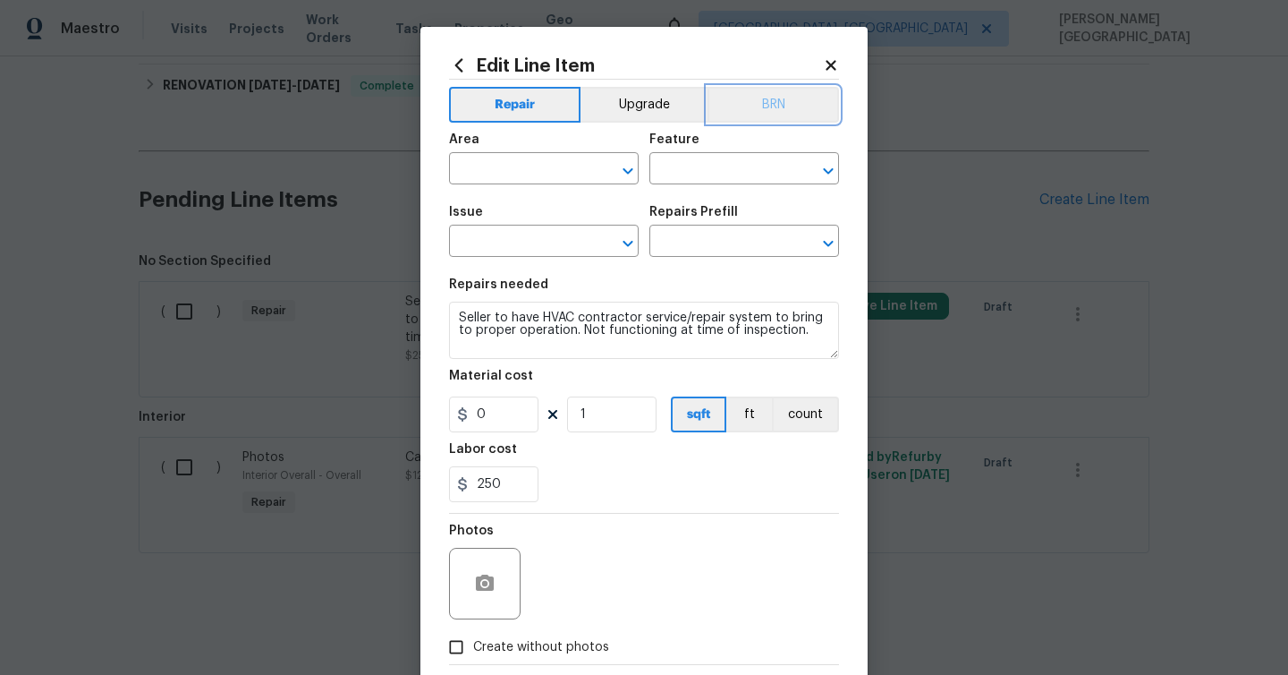
click at [790, 111] on button "BRN" at bounding box center [774, 105] width 132 height 36
click at [509, 157] on input "text" at bounding box center [519, 171] width 140 height 28
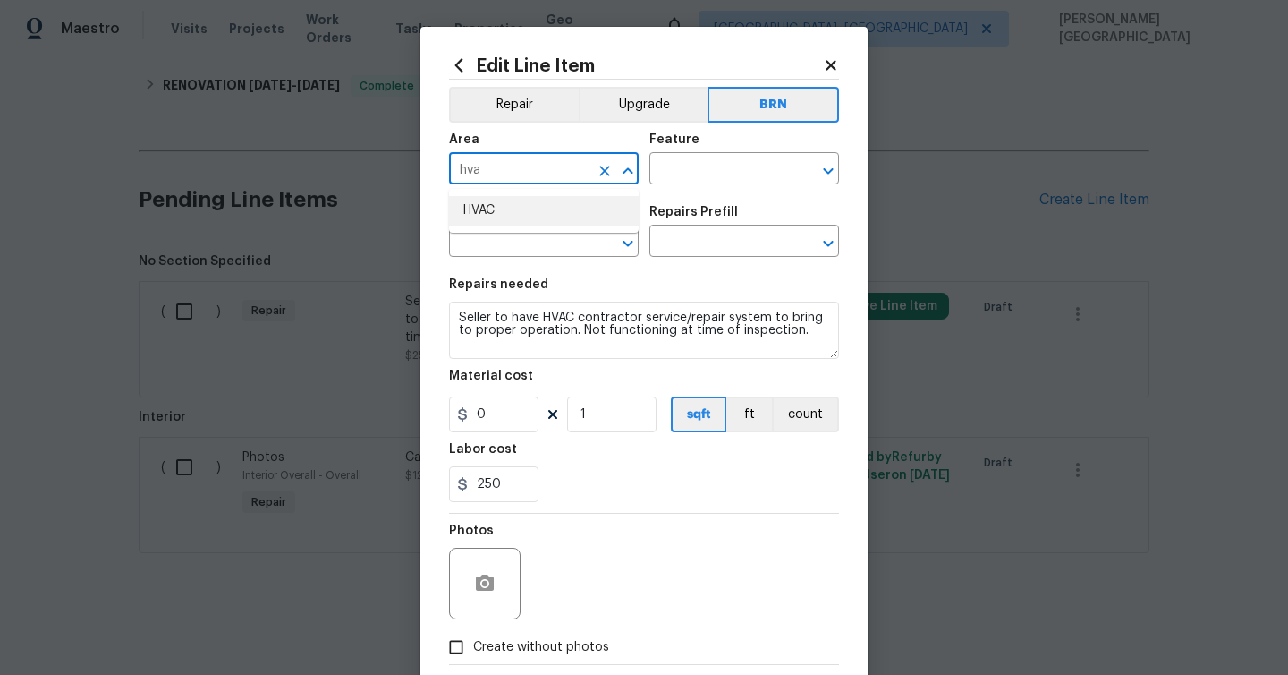
click at [534, 218] on li "HVAC" at bounding box center [544, 211] width 190 height 30
type input "HVAC"
click at [668, 166] on input "text" at bounding box center [719, 171] width 140 height 28
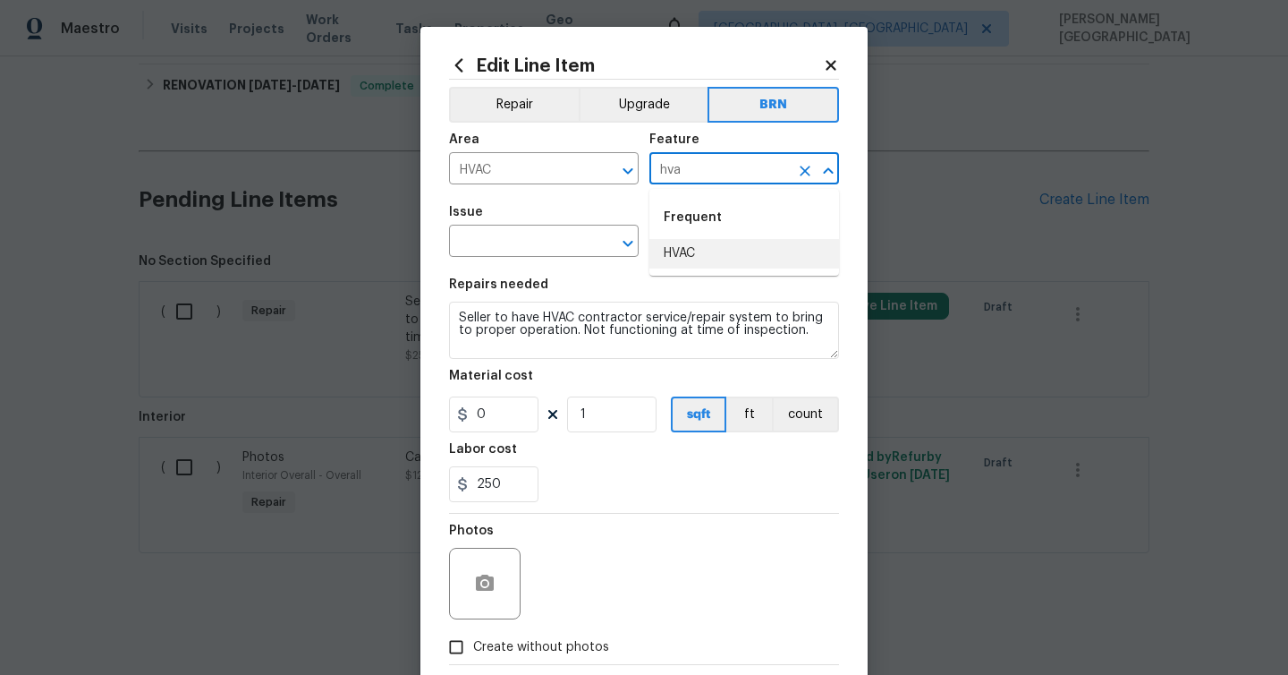
click at [726, 260] on li "HVAC" at bounding box center [744, 254] width 190 height 30
type input "HVAC"
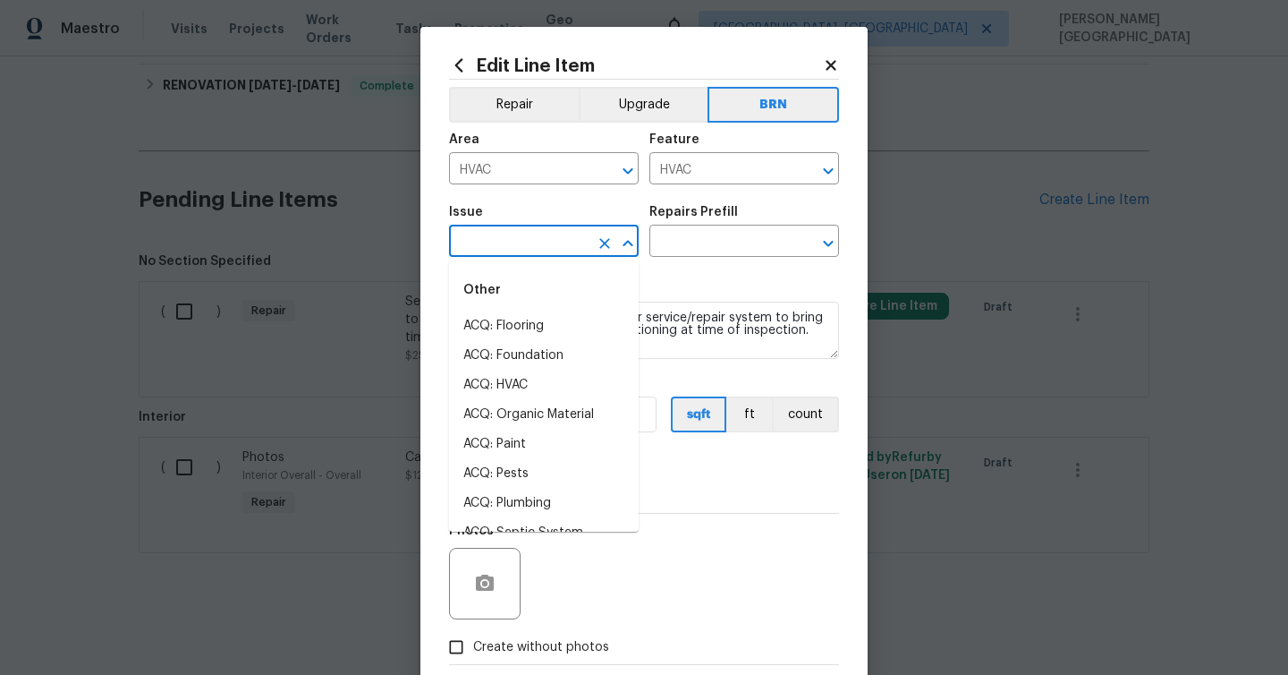
click at [568, 239] on input "text" at bounding box center [519, 243] width 140 height 28
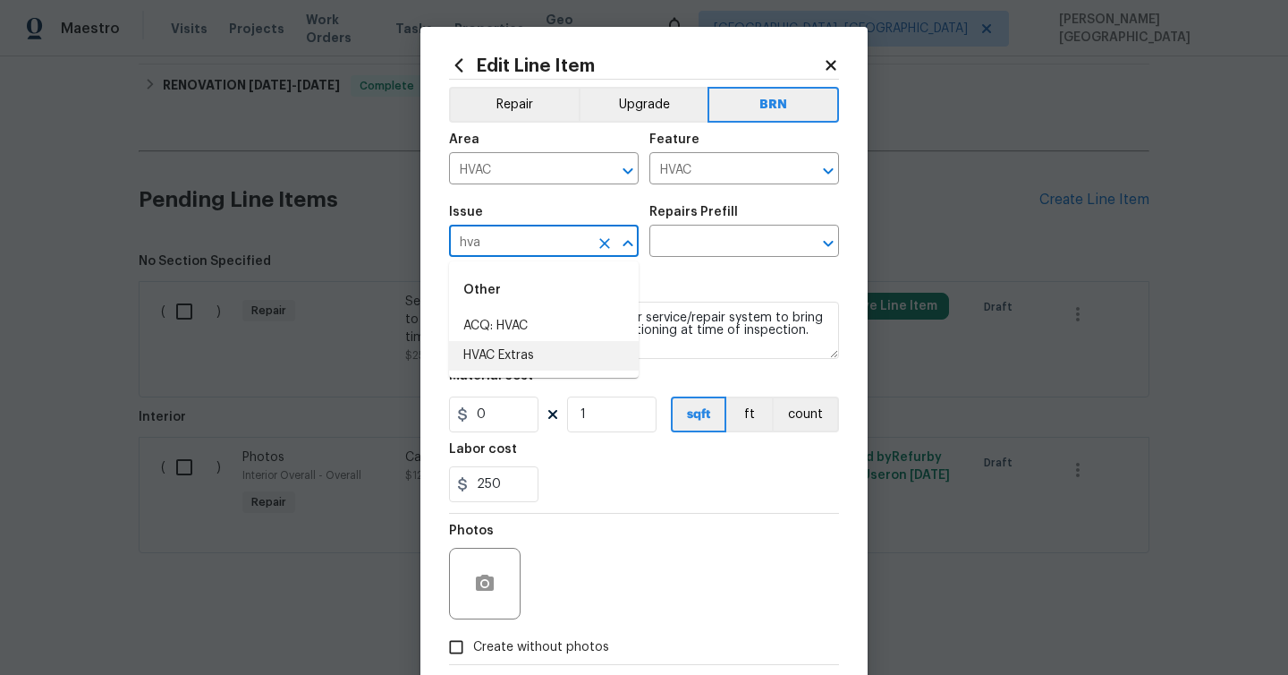
click at [570, 358] on li "HVAC Extras" at bounding box center [544, 356] width 190 height 30
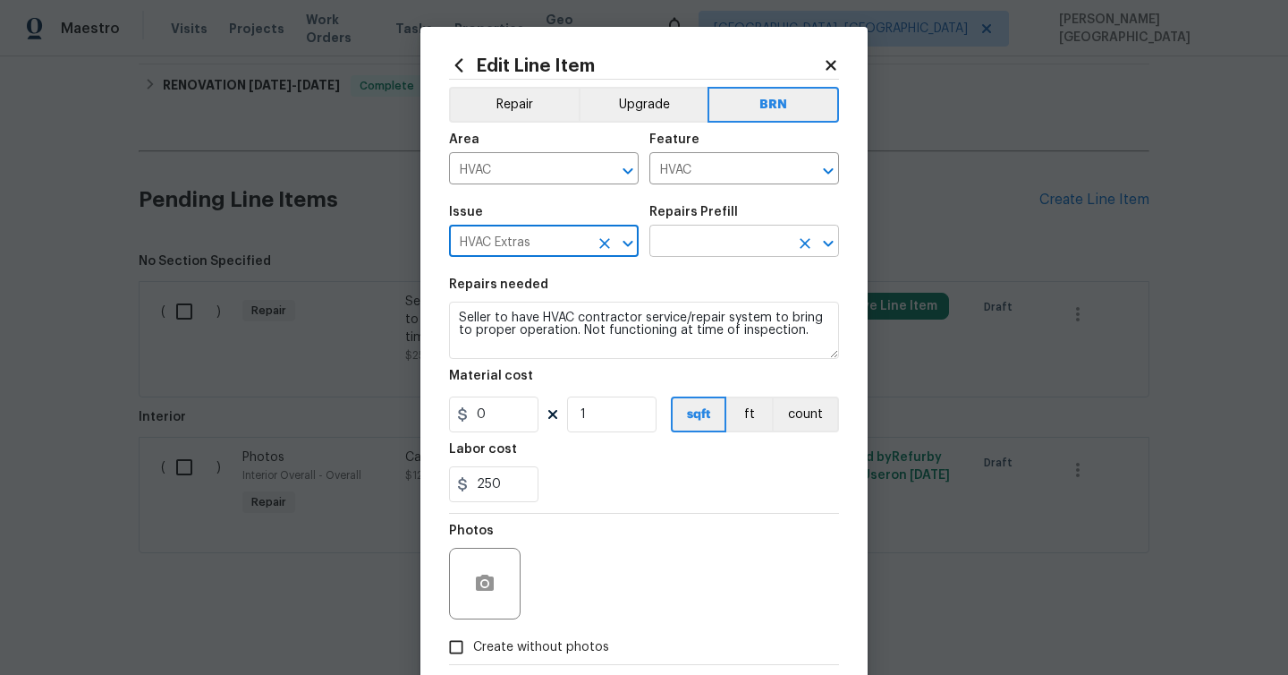
type input "HVAC Extras"
click at [703, 250] on input "text" at bounding box center [719, 243] width 140 height 28
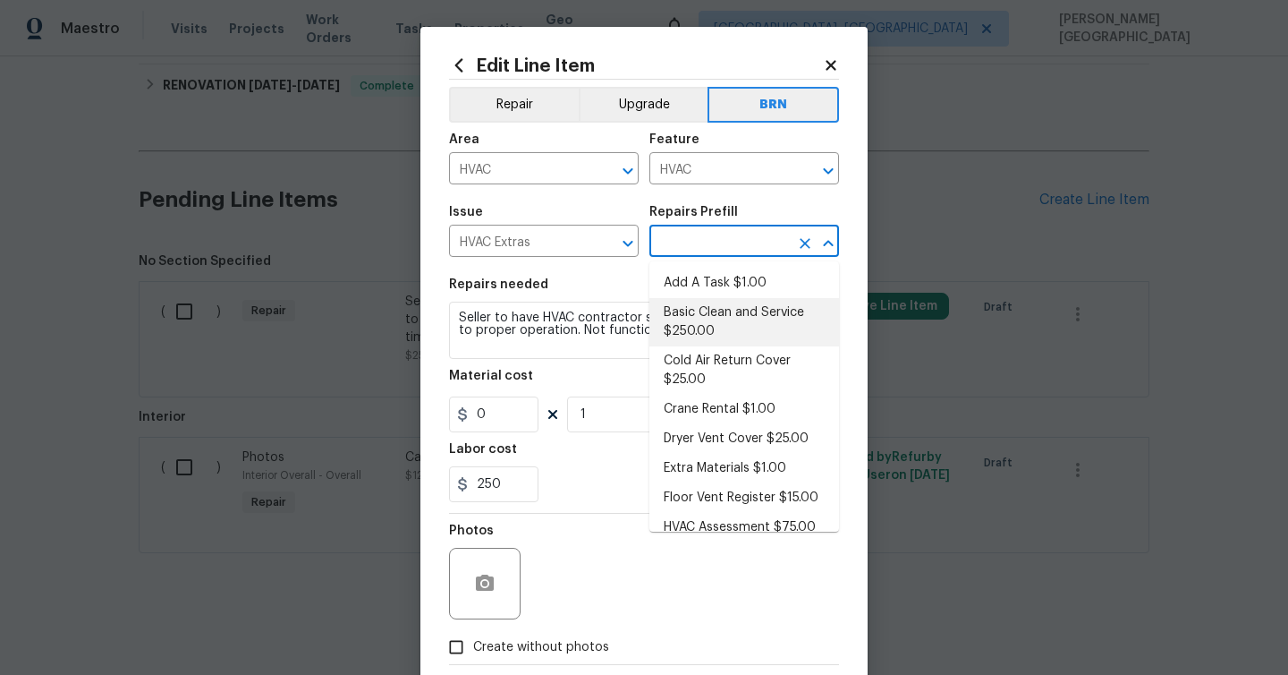
click at [715, 303] on li "Basic Clean and Service $250.00" at bounding box center [744, 322] width 190 height 48
type input "Basic Clean and Service $250.00"
type textarea "General Service HVAC system including: cleaning condenser and evaporator coils,…"
type input "250"
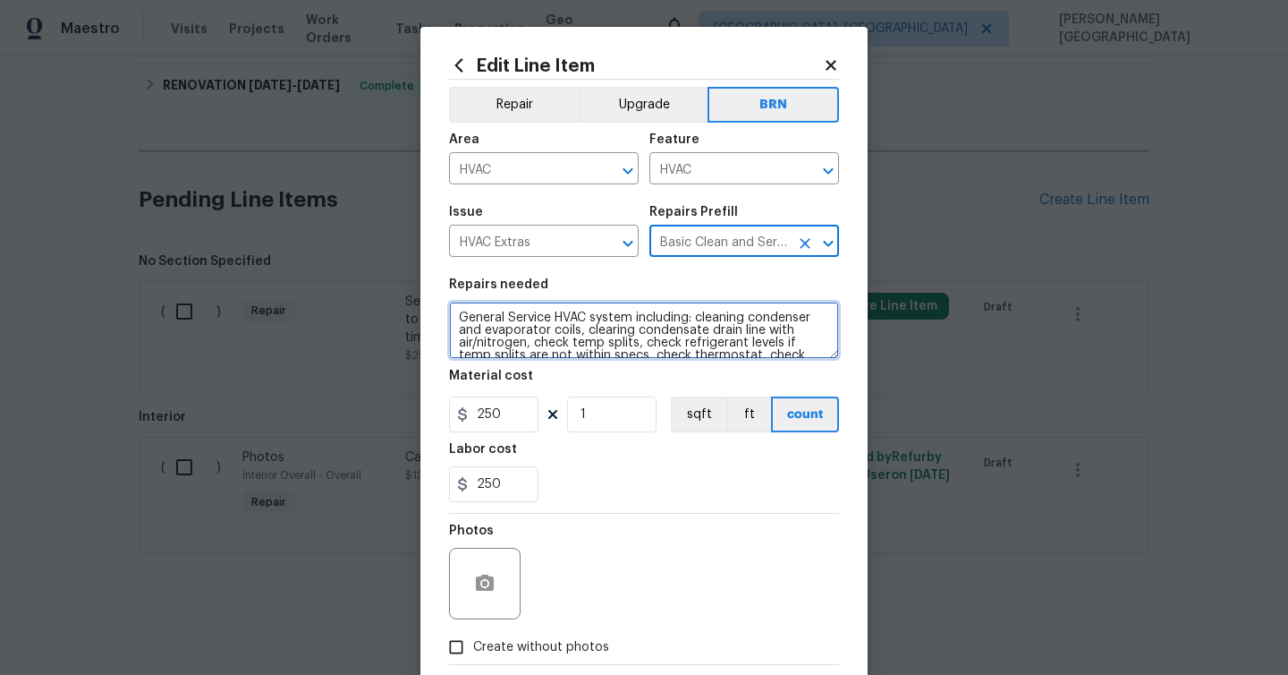
click at [613, 322] on textarea "General Service HVAC system including: cleaning condenser and evaporator coils,…" at bounding box center [644, 329] width 390 height 57
paste textarea "Seller to have HVAC contractor service/repair system to bring to proper operati…"
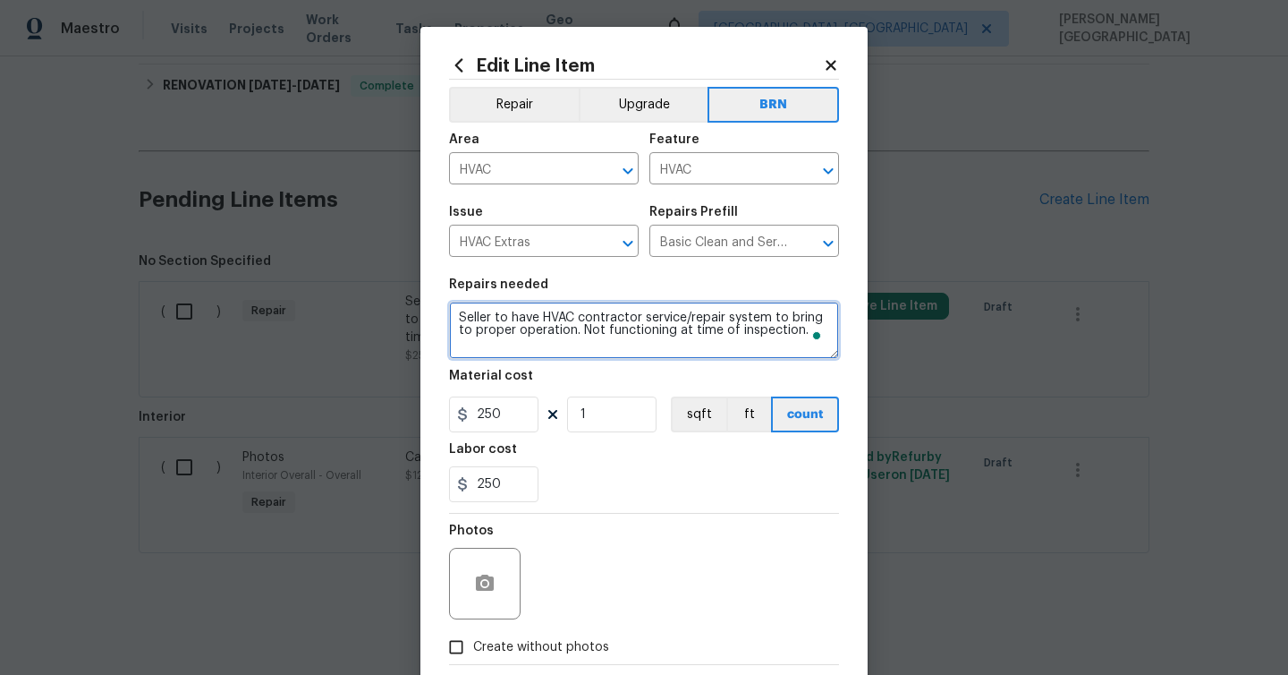
type textarea "Seller to have HVAC contractor service/repair system to bring to proper operati…"
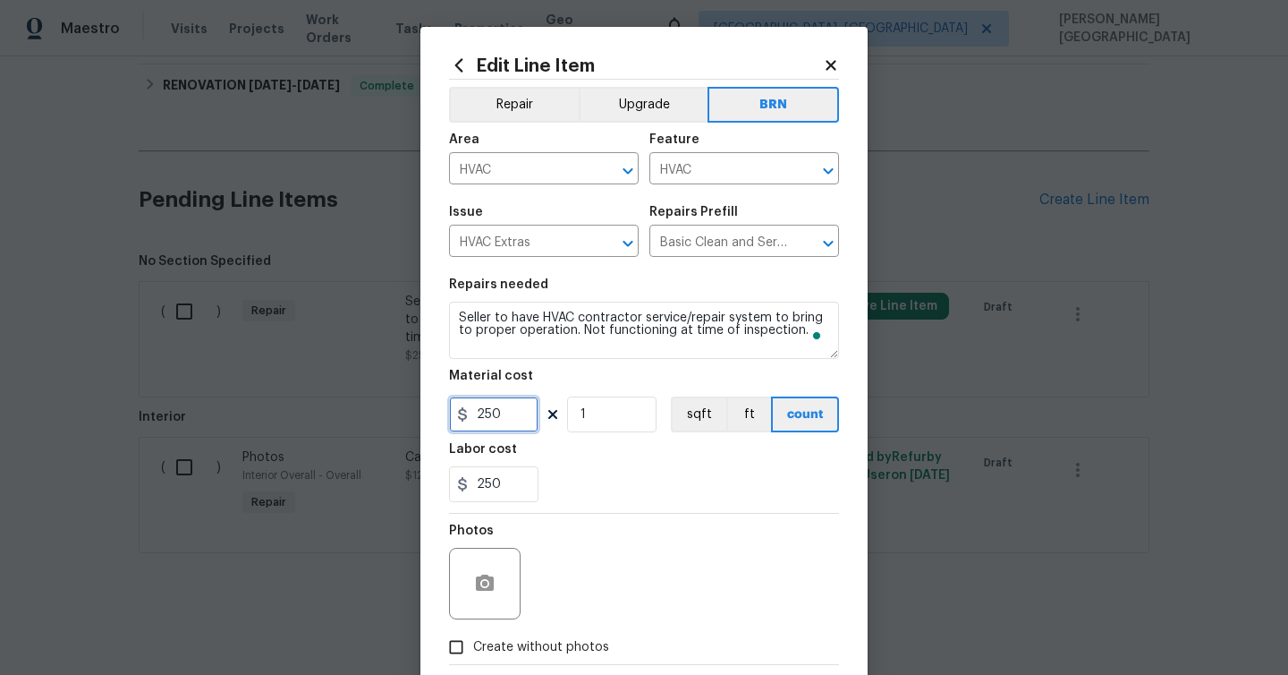
click at [496, 420] on input "250" at bounding box center [493, 414] width 89 height 36
type input "0"
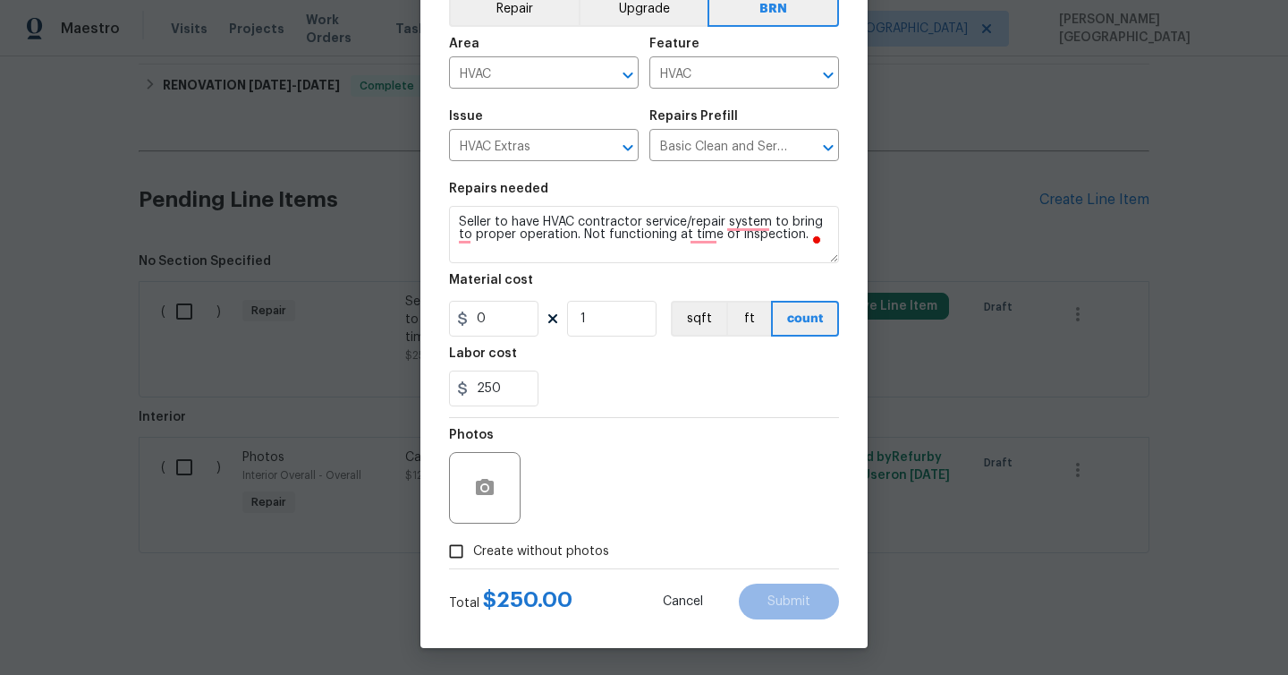
click at [553, 542] on span "Create without photos" at bounding box center [541, 551] width 136 height 19
click at [473, 541] on input "Create without photos" at bounding box center [456, 551] width 34 height 34
checkbox input "true"
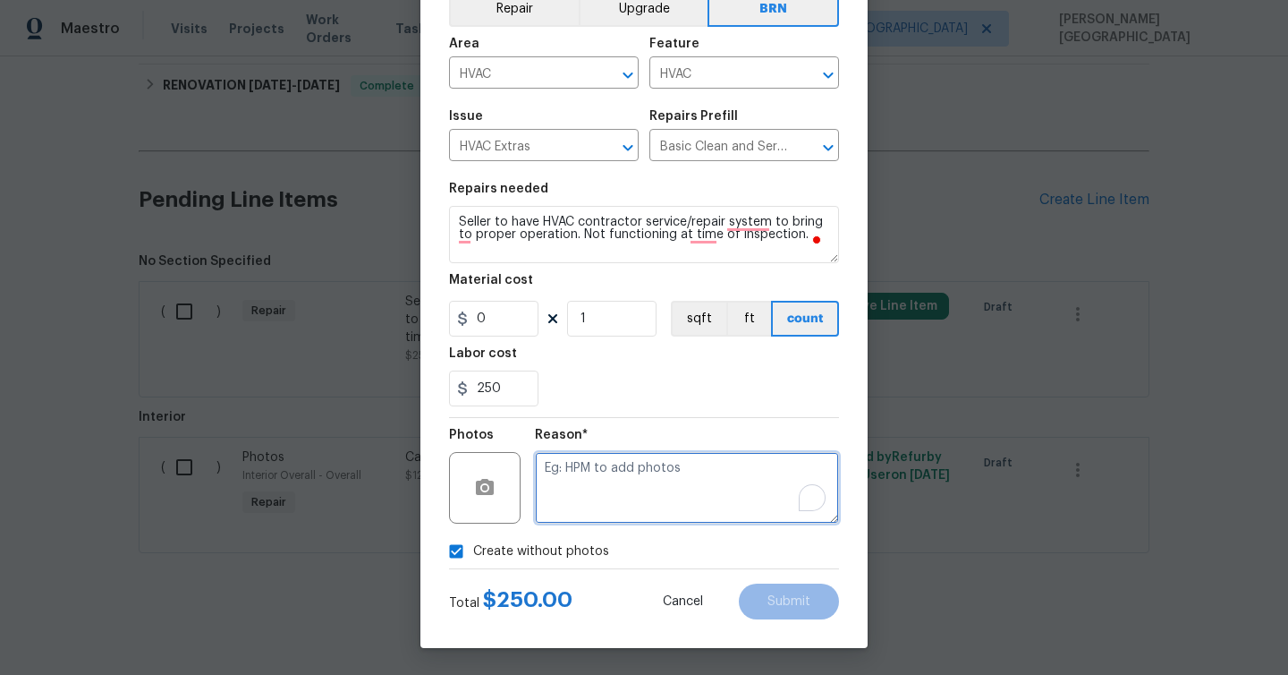
click at [615, 493] on textarea "To enrich screen reader interactions, please activate Accessibility in Grammarl…" at bounding box center [687, 488] width 304 height 72
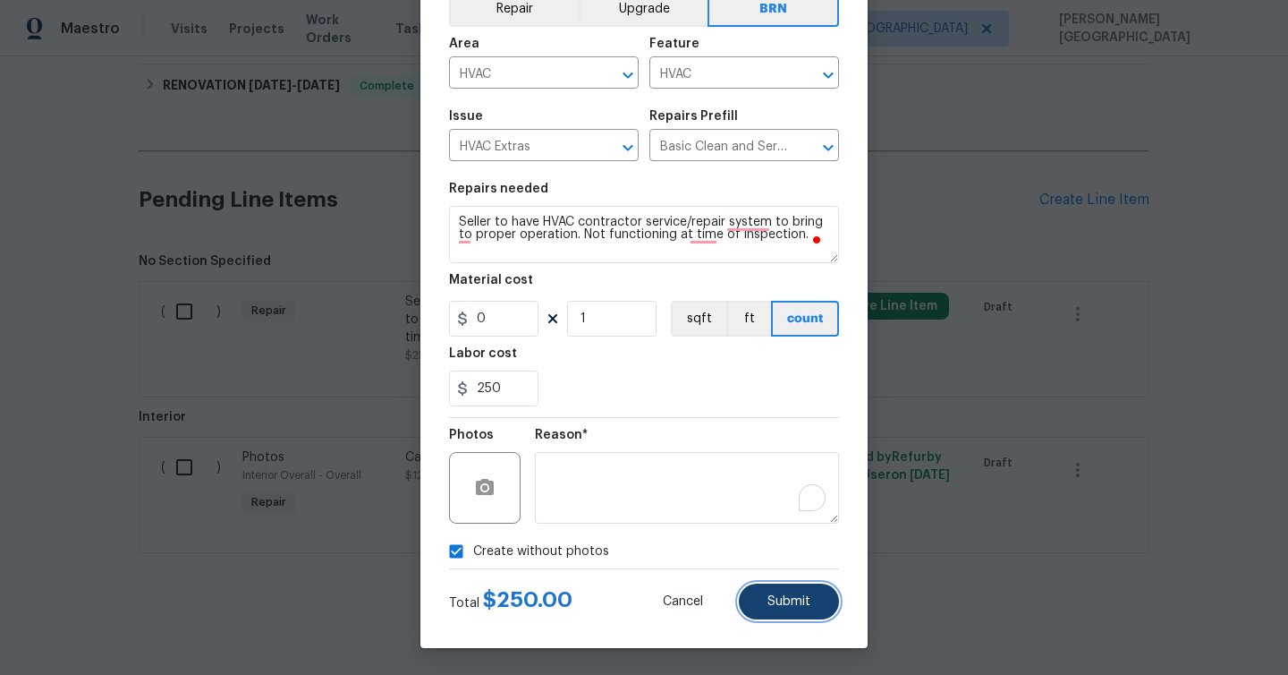
click at [787, 590] on button "Submit" at bounding box center [789, 601] width 100 height 36
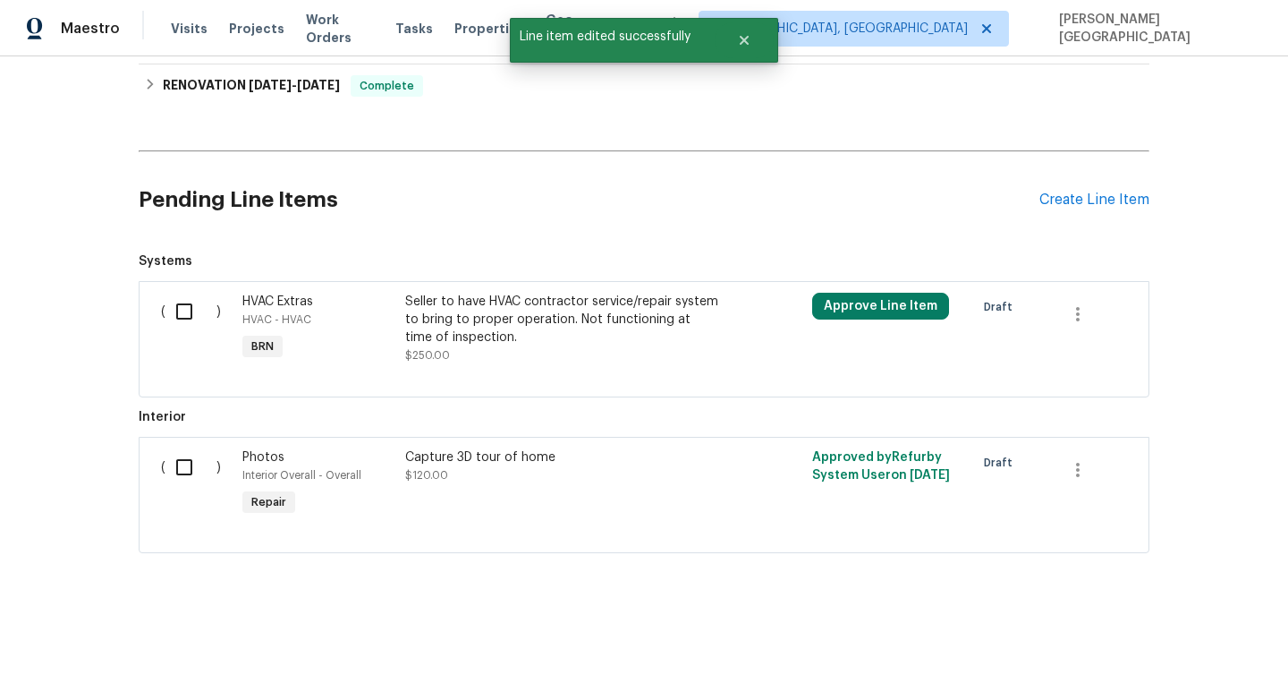
click at [186, 309] on input "checkbox" at bounding box center [191, 312] width 51 height 38
checkbox input "true"
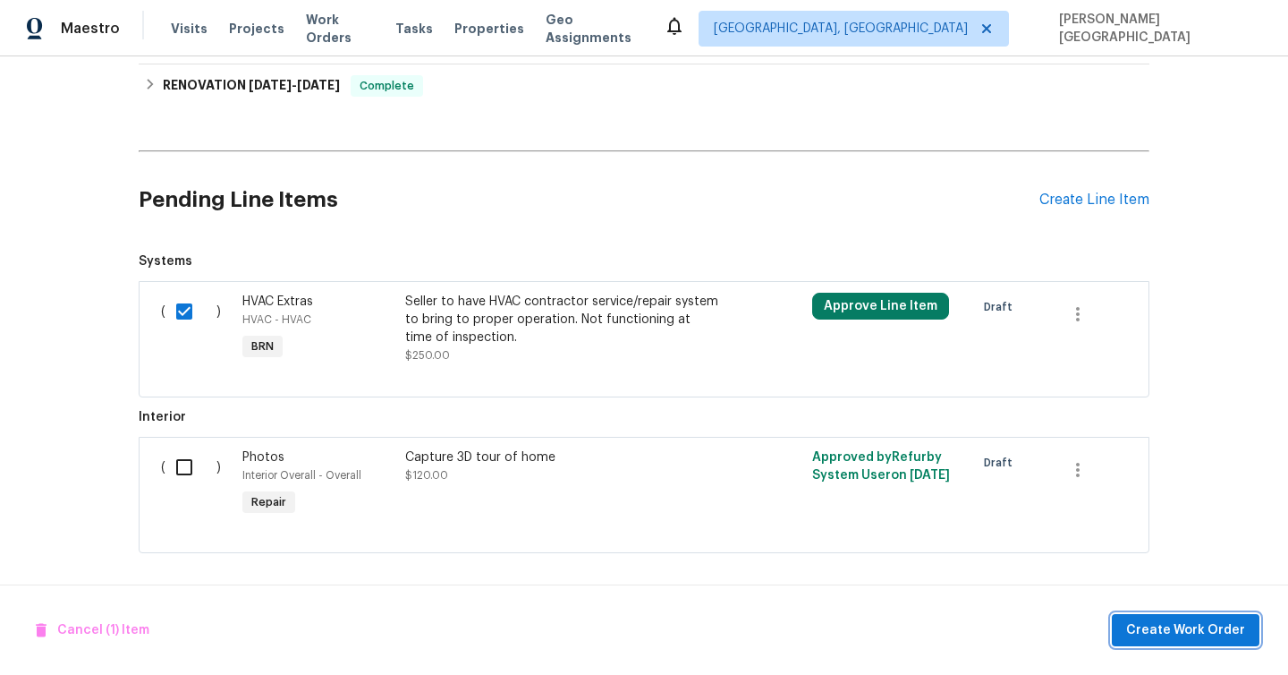
click at [1154, 619] on span "Create Work Order" at bounding box center [1185, 630] width 119 height 22
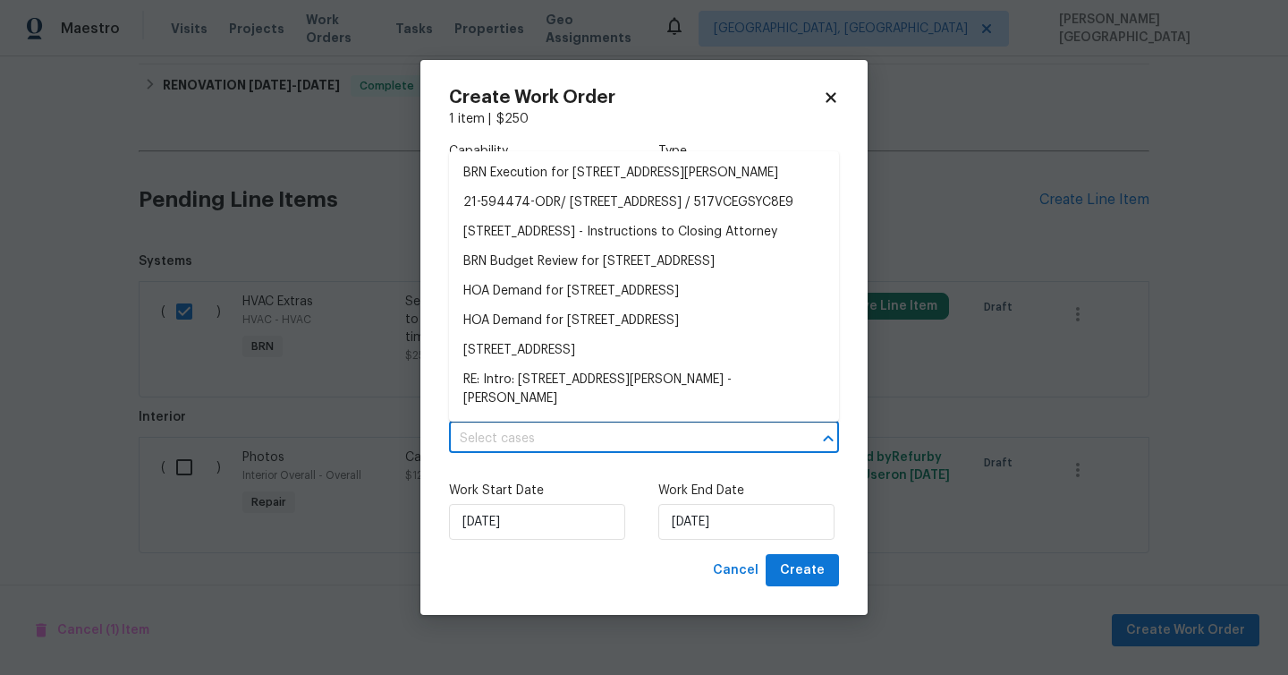
click at [559, 448] on input "text" at bounding box center [619, 439] width 340 height 28
click at [598, 169] on li "BRN Execution for [STREET_ADDRESS][PERSON_NAME]" at bounding box center [644, 173] width 390 height 30
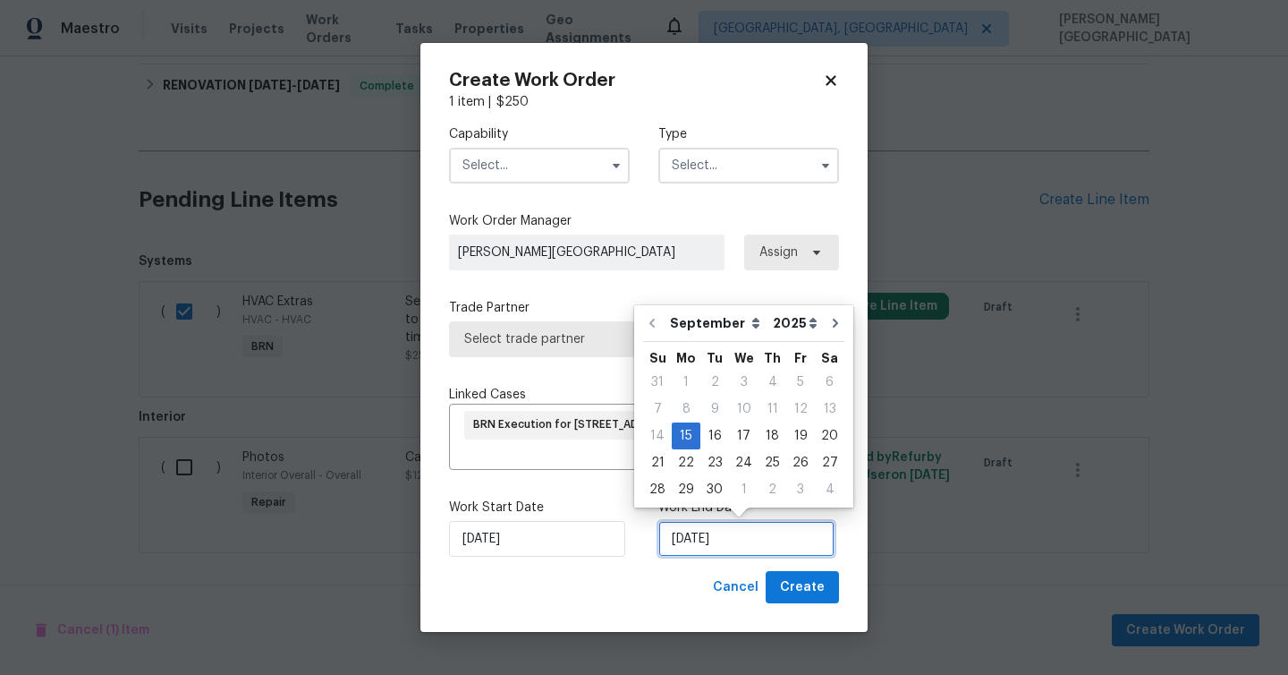
click at [694, 537] on input "[DATE]" at bounding box center [746, 539] width 176 height 36
click at [770, 431] on div "18" at bounding box center [773, 435] width 28 height 25
type input "[DATE]"
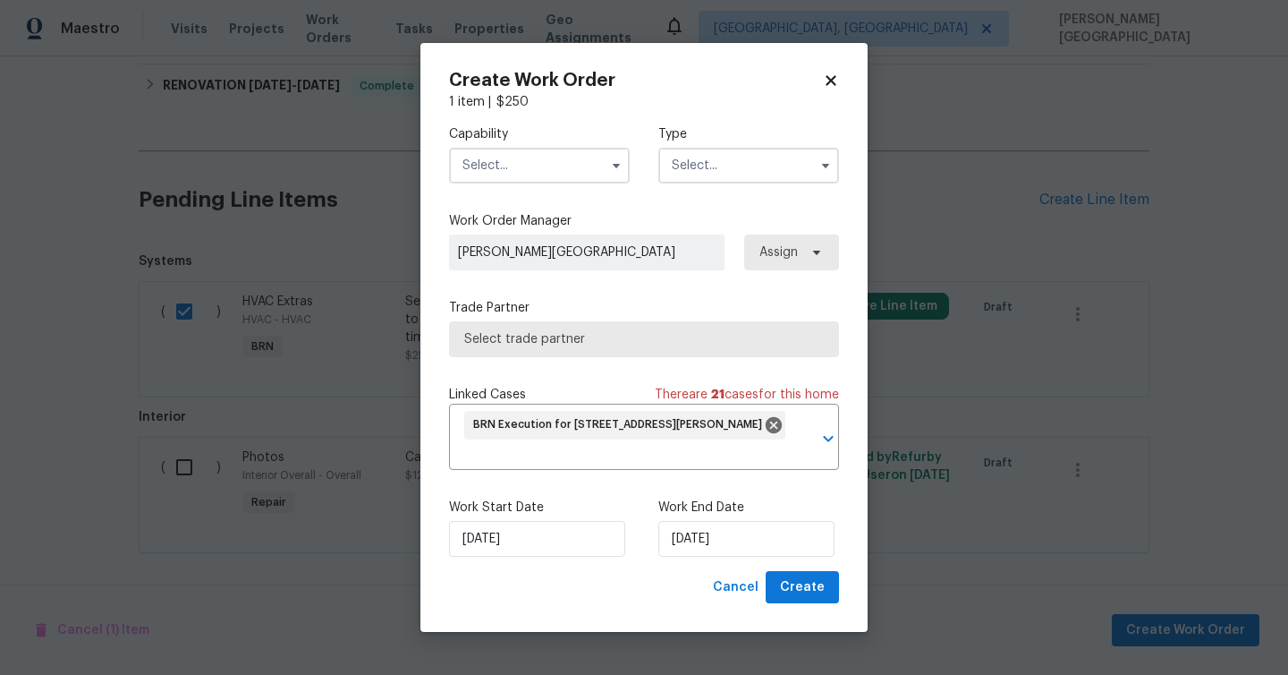
click at [518, 161] on input "text" at bounding box center [539, 166] width 181 height 36
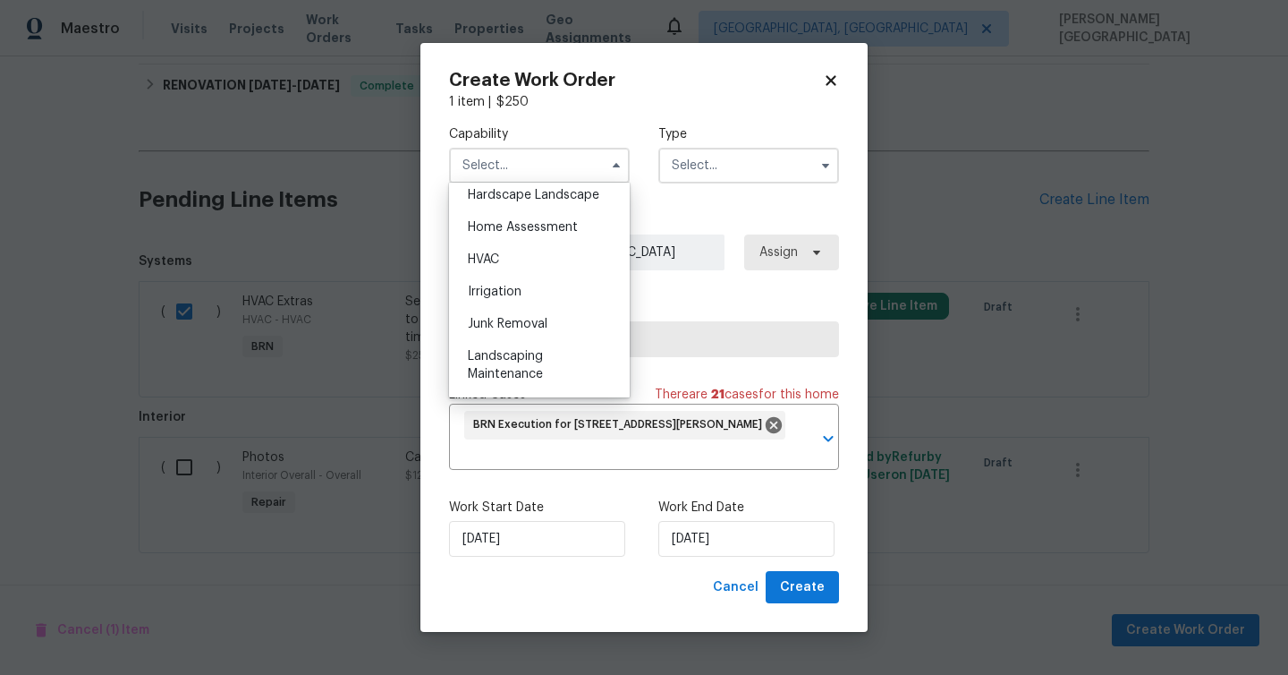
scroll to position [1027, 0]
click at [514, 250] on div "HVAC" at bounding box center [540, 257] width 172 height 32
type input "HVAC"
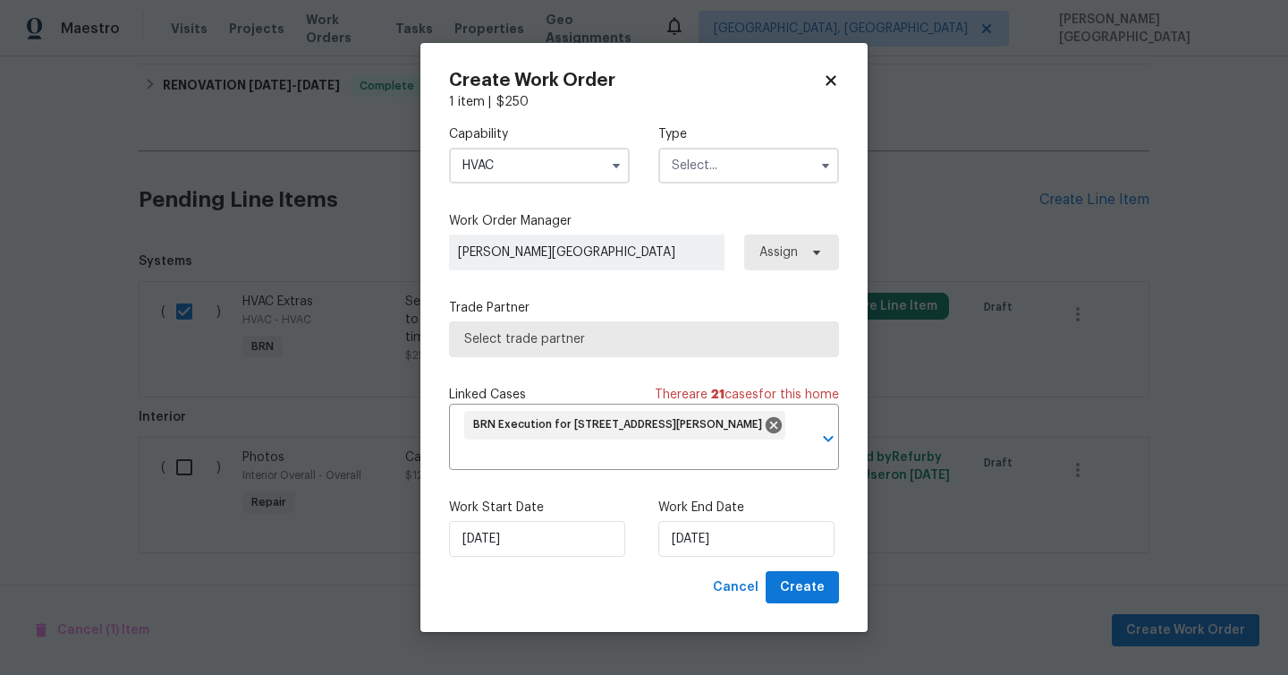
click at [663, 167] on input "text" at bounding box center [748, 166] width 181 height 36
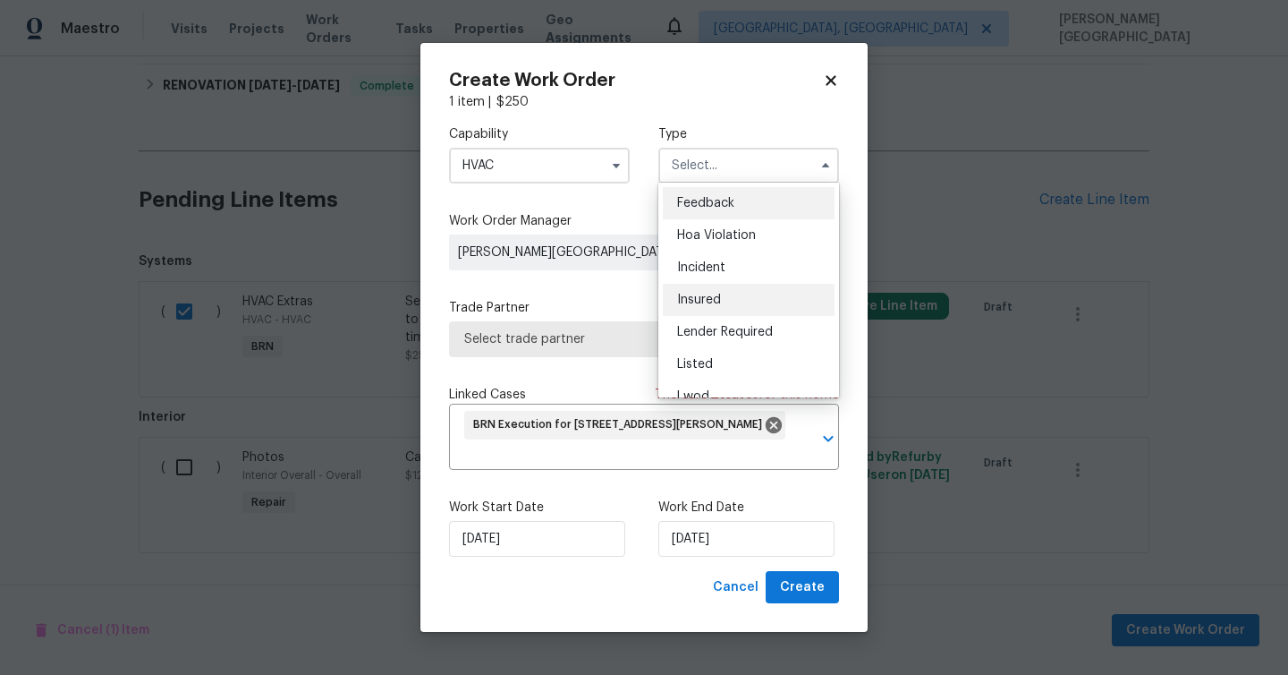
scroll to position [213, 0]
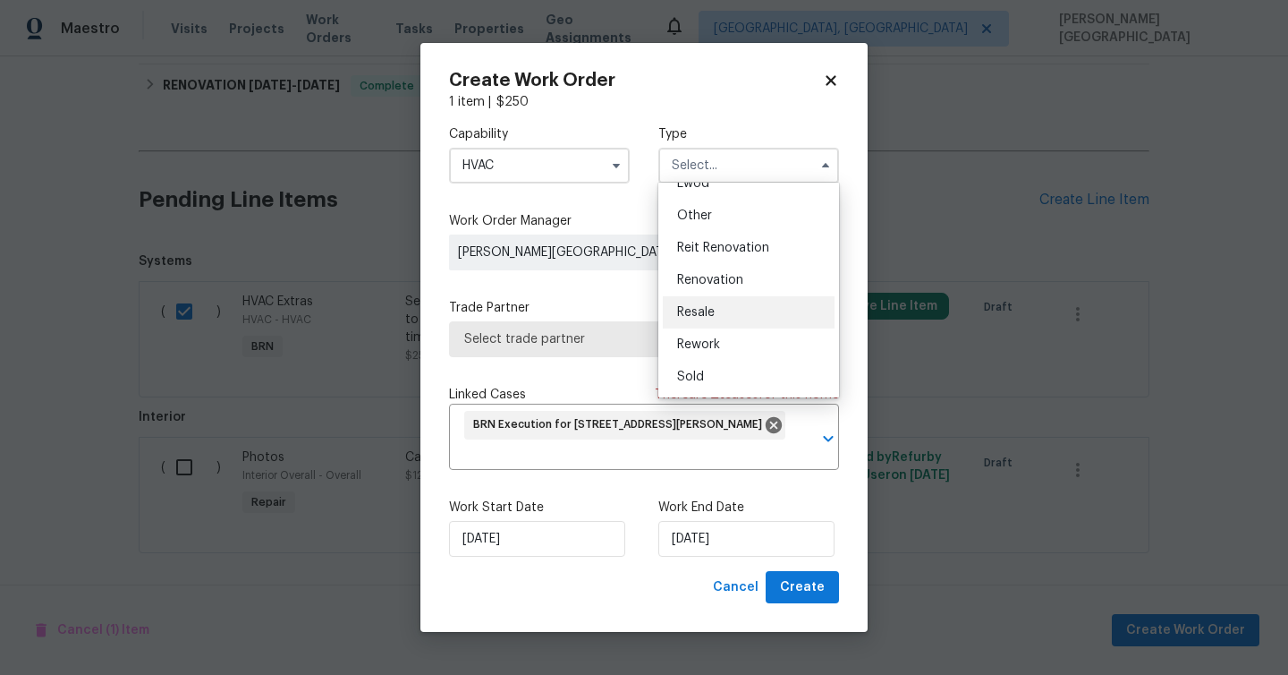
click at [710, 308] on span "Resale" at bounding box center [696, 312] width 38 height 13
type input "Resale"
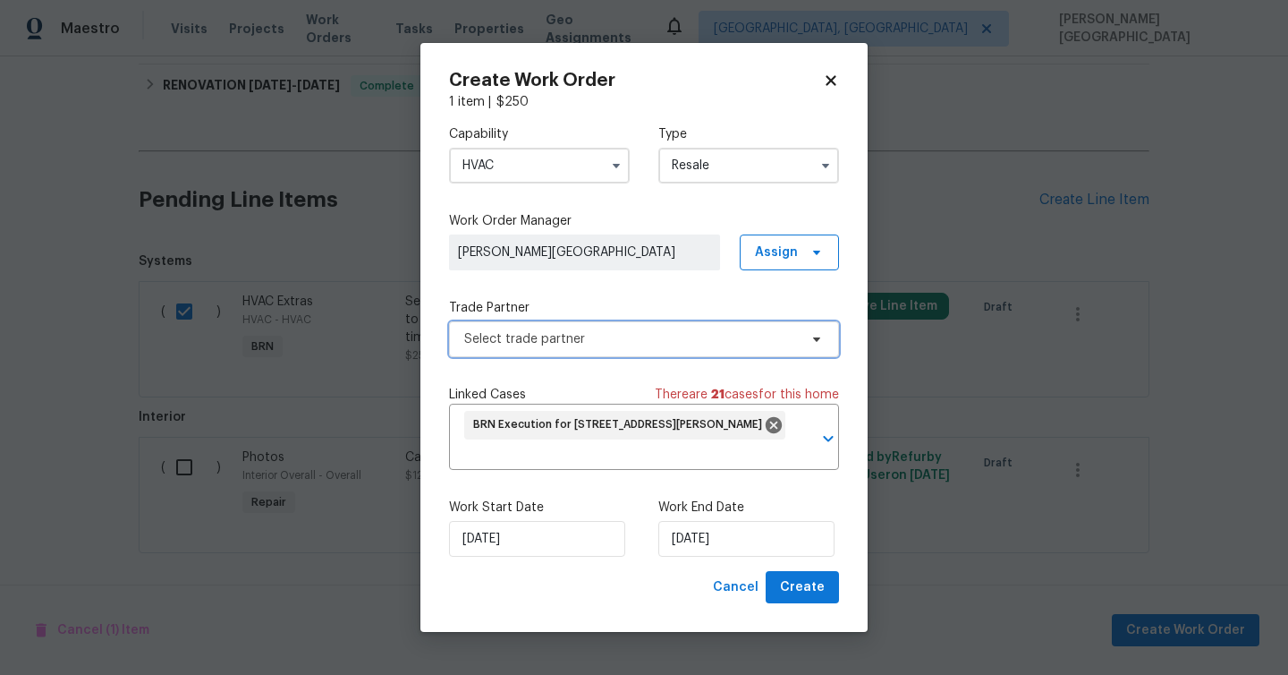
click at [500, 349] on span "Select trade partner" at bounding box center [644, 339] width 390 height 36
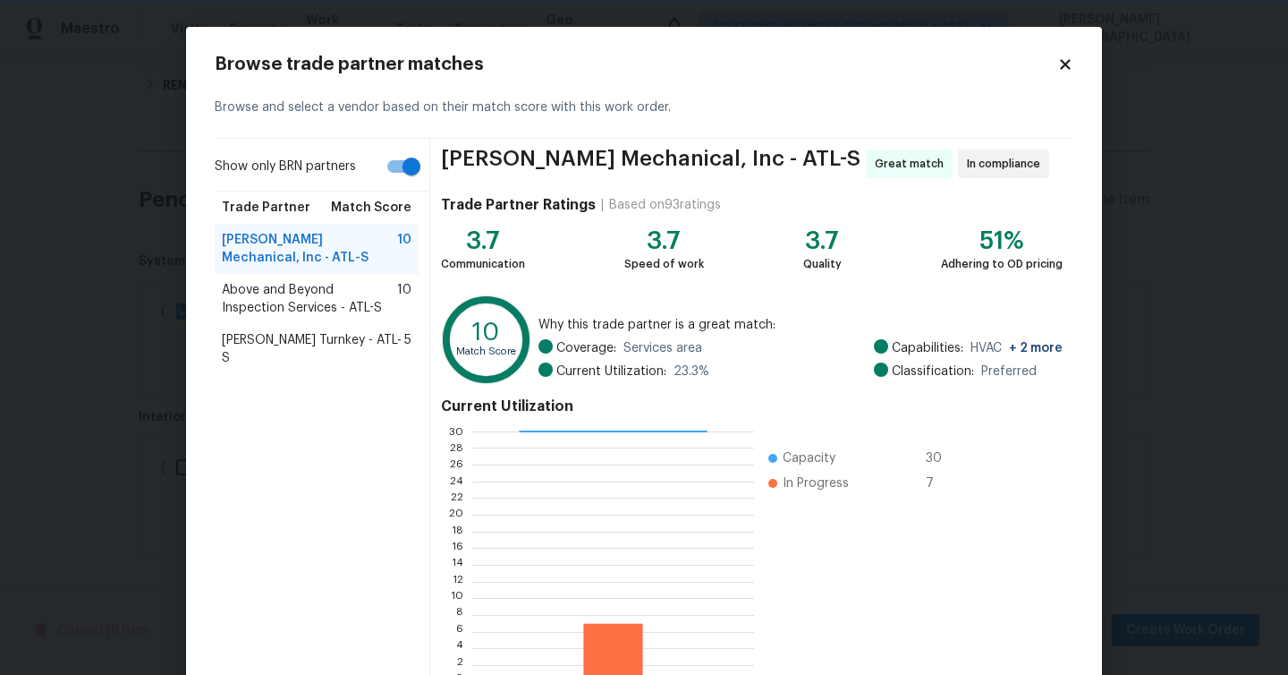
scroll to position [115, 0]
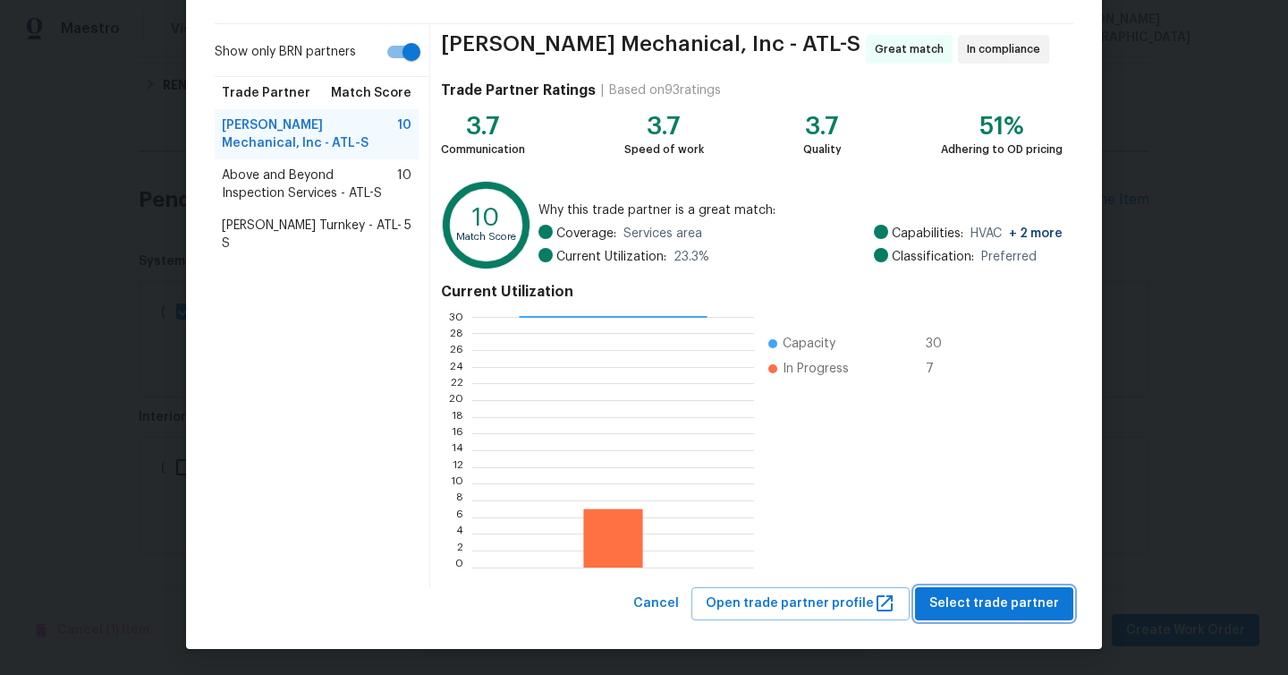
click at [971, 612] on span "Select trade partner" at bounding box center [995, 603] width 130 height 22
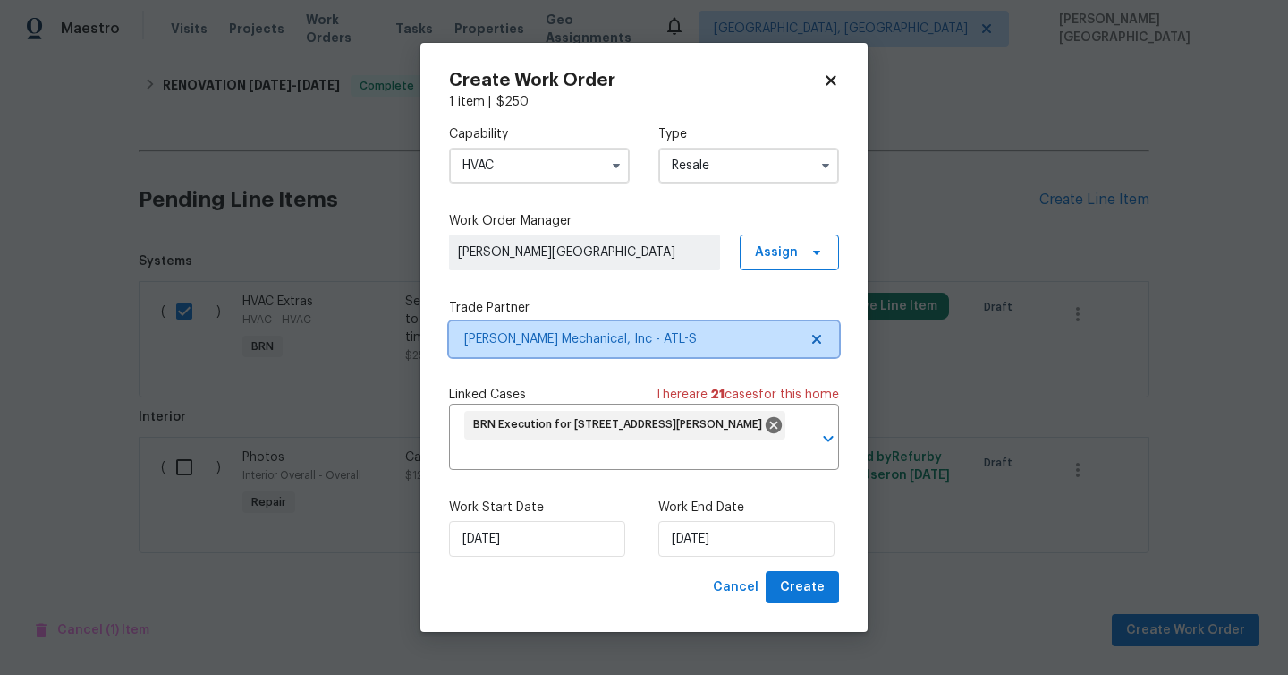
scroll to position [0, 0]
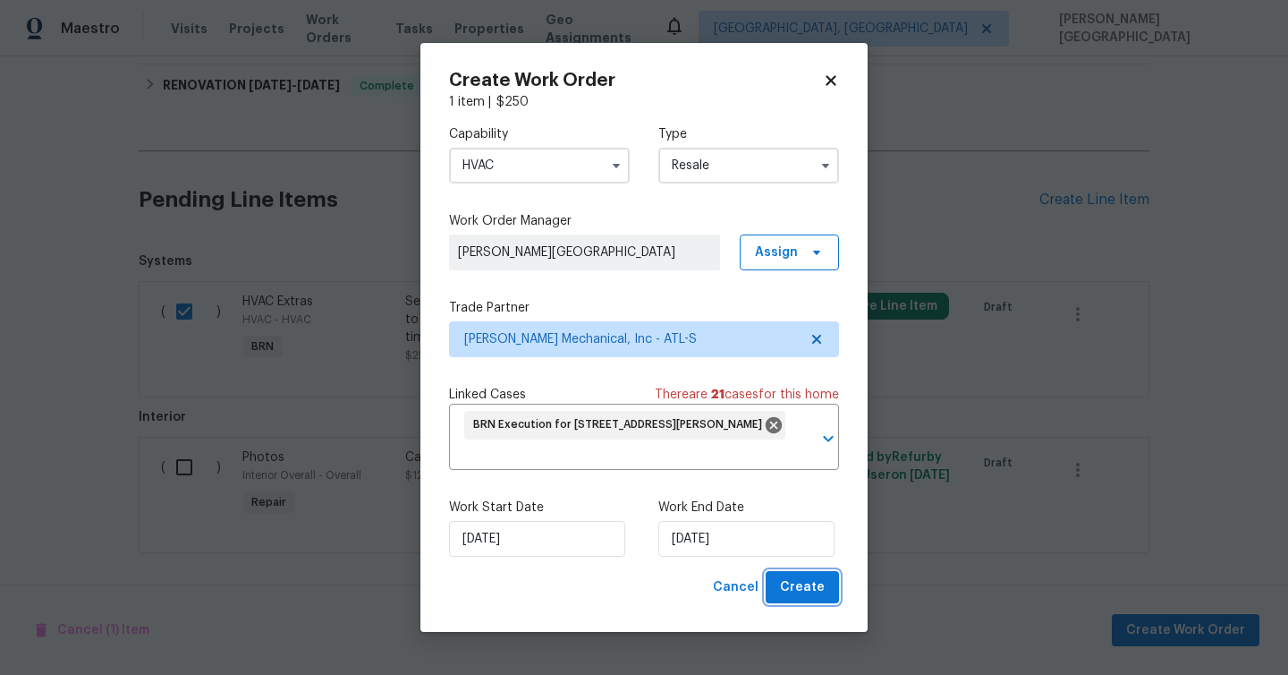
click at [803, 587] on span "Create" at bounding box center [802, 587] width 45 height 22
checkbox input "false"
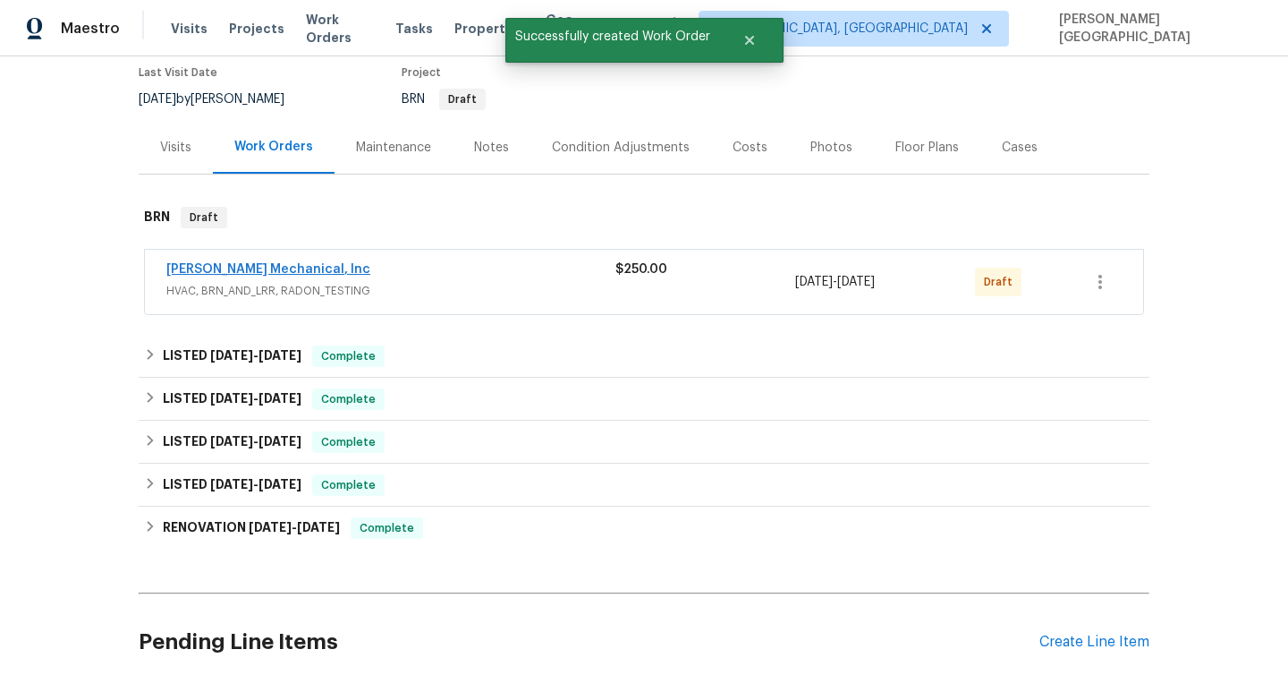
scroll to position [82, 0]
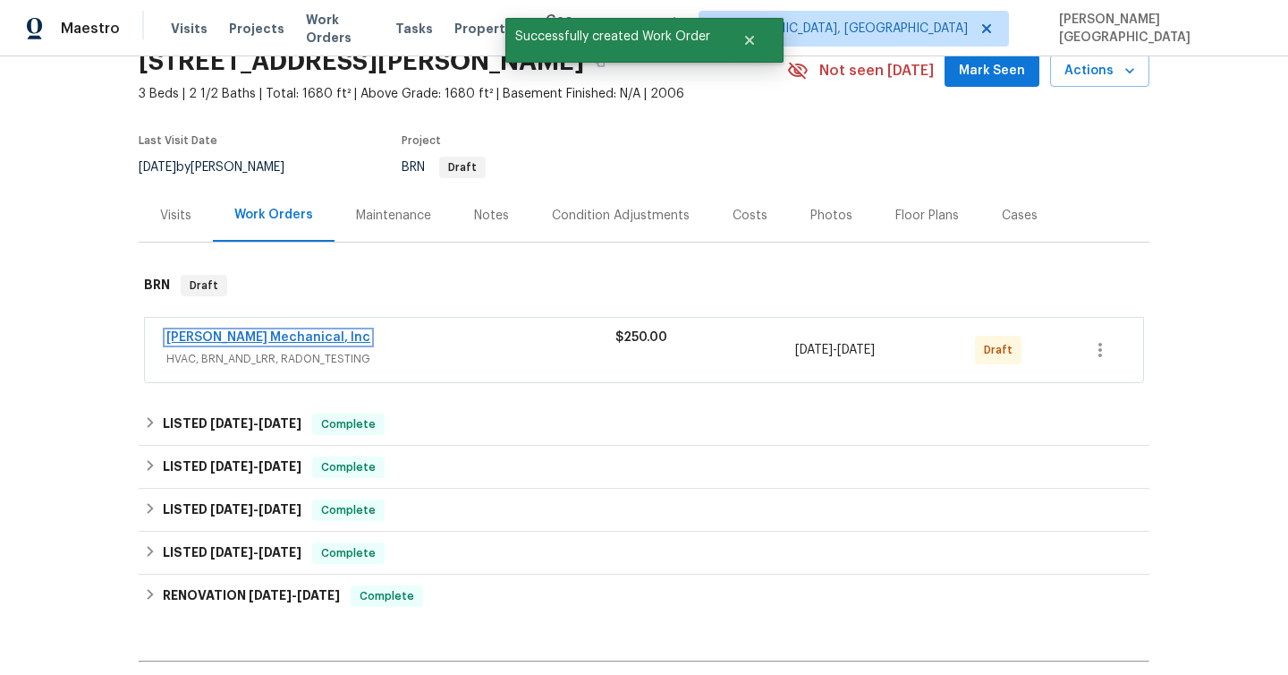
click at [271, 335] on link "[PERSON_NAME] Mechanical, Inc" at bounding box center [268, 337] width 204 height 13
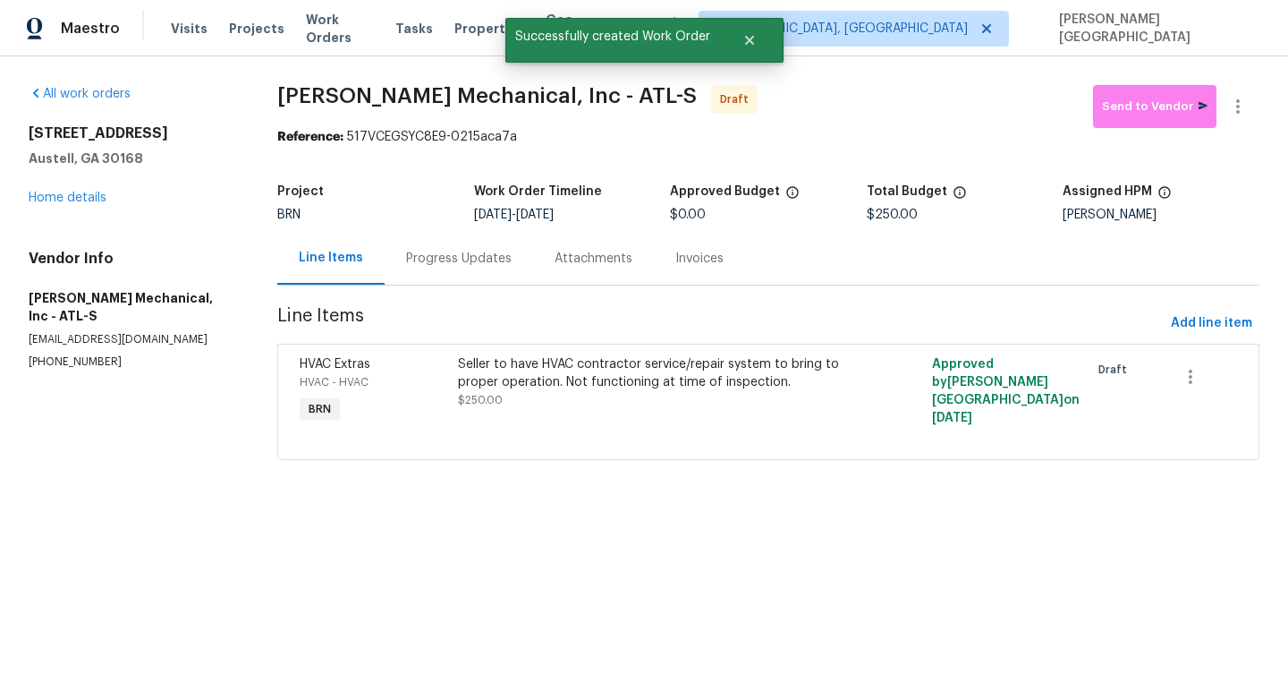
click at [453, 261] on div "Progress Updates" at bounding box center [459, 259] width 106 height 18
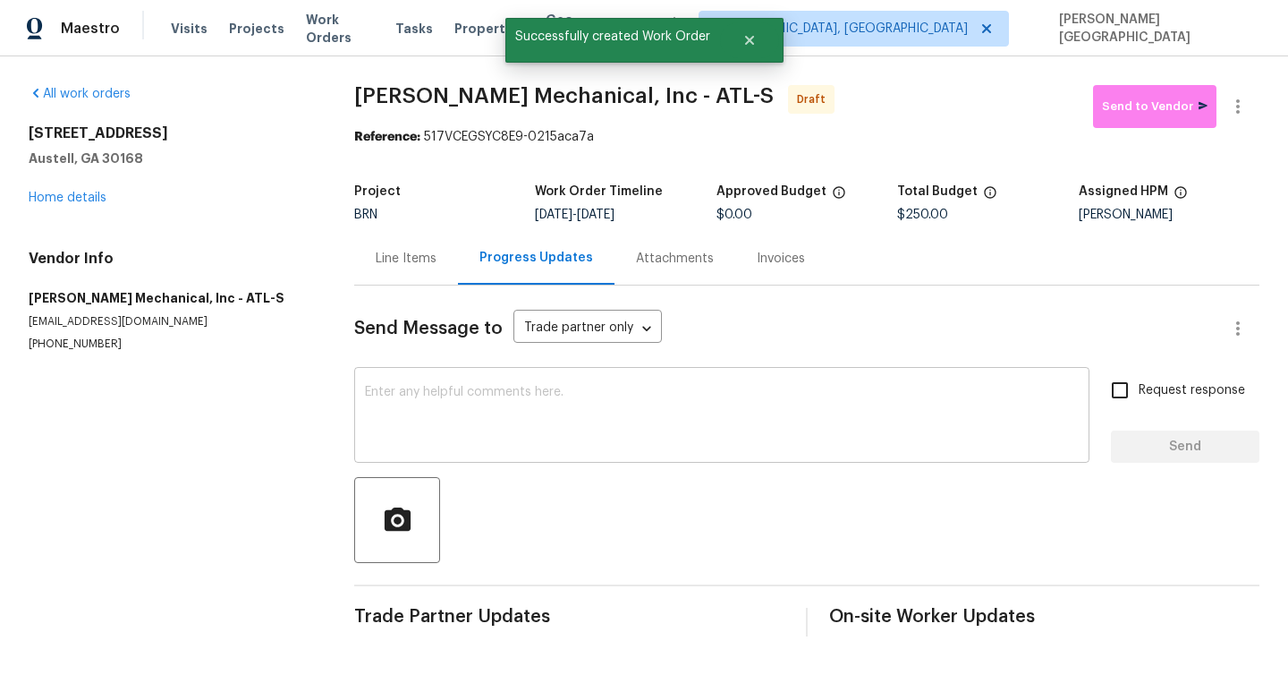
click at [468, 396] on textarea at bounding box center [722, 417] width 714 height 63
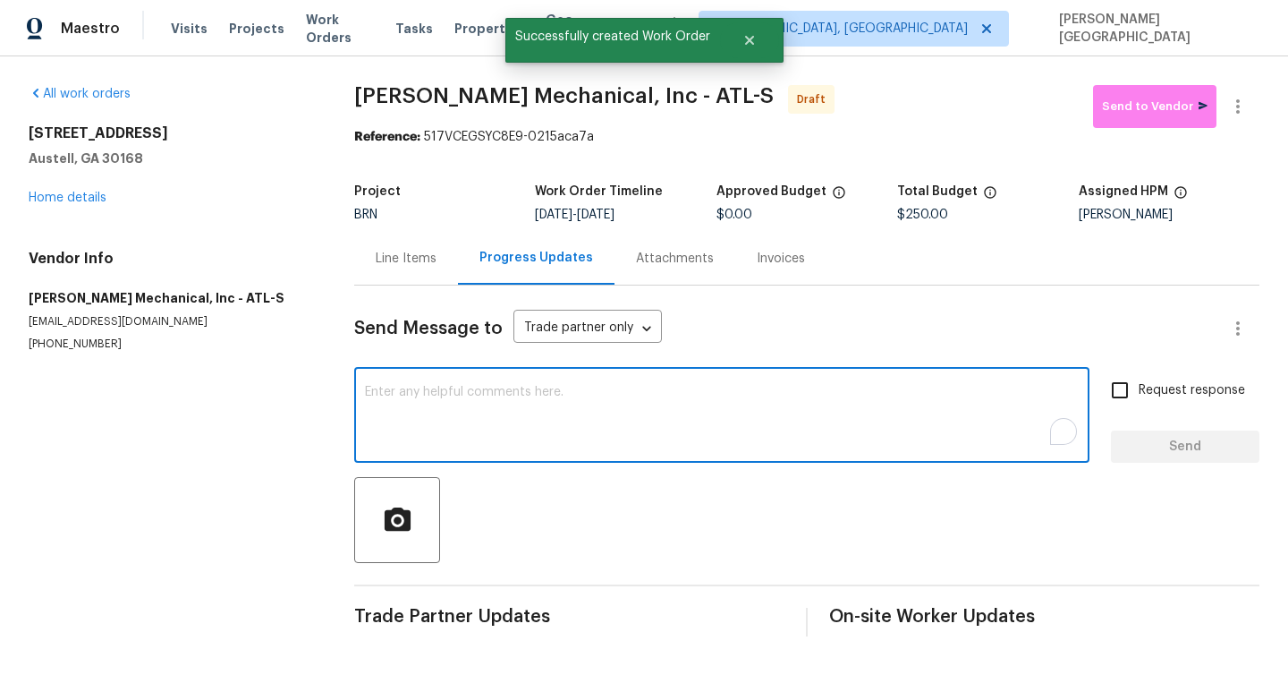
paste textarea "This is [PERSON_NAME] from Opendoor. Please confirm receipt of the work order d…"
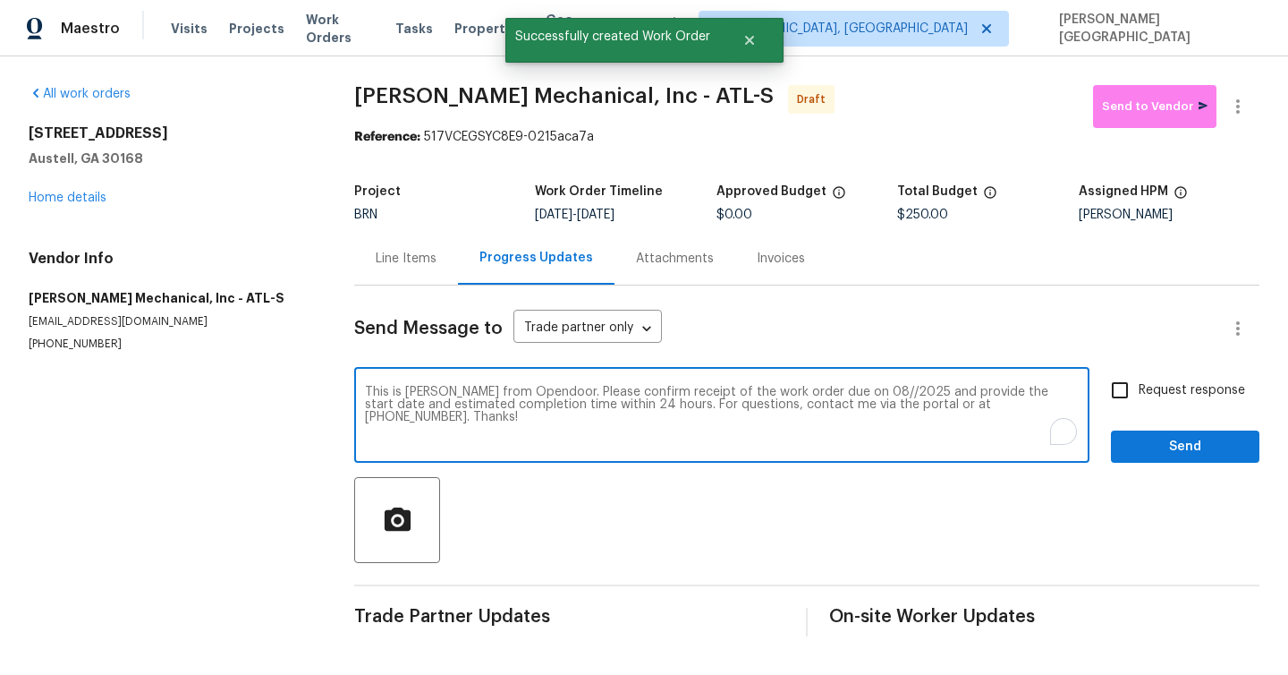
click at [836, 393] on textarea "This is [PERSON_NAME] from Opendoor. Please confirm receipt of the work order d…" at bounding box center [722, 417] width 714 height 63
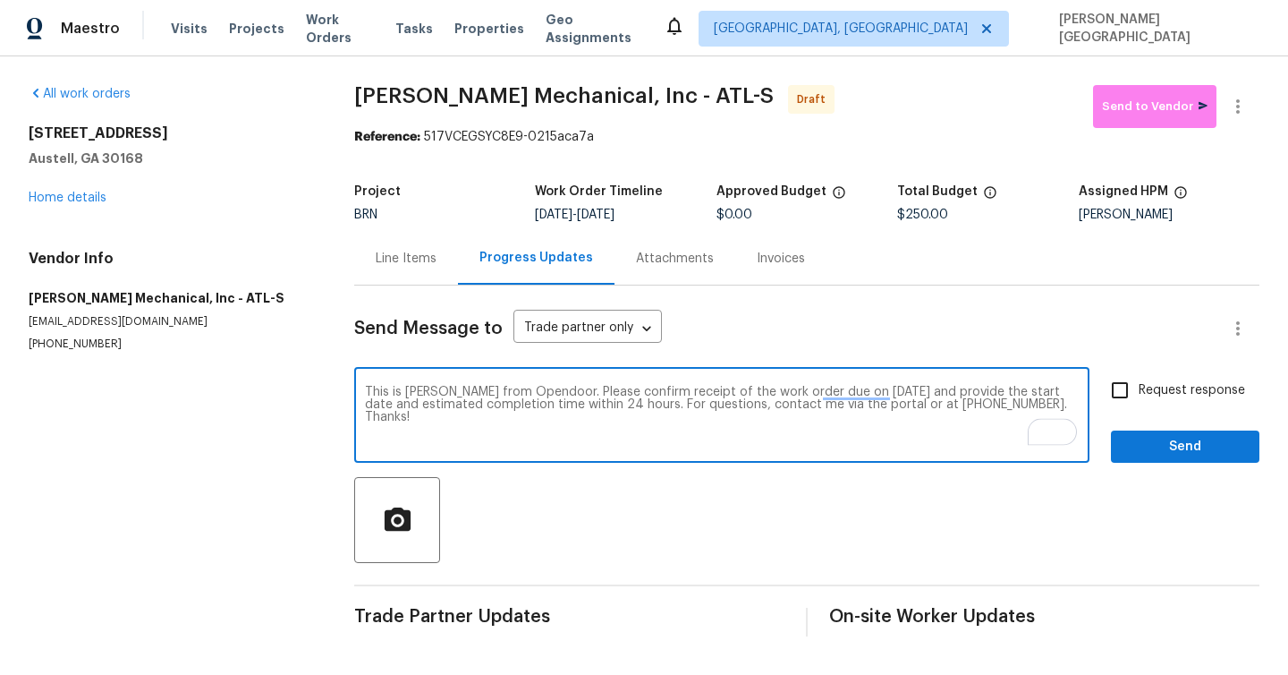
type textarea "This is [PERSON_NAME] from Opendoor. Please confirm receipt of the work order d…"
click at [1108, 378] on input "Request response" at bounding box center [1120, 390] width 38 height 38
checkbox input "true"
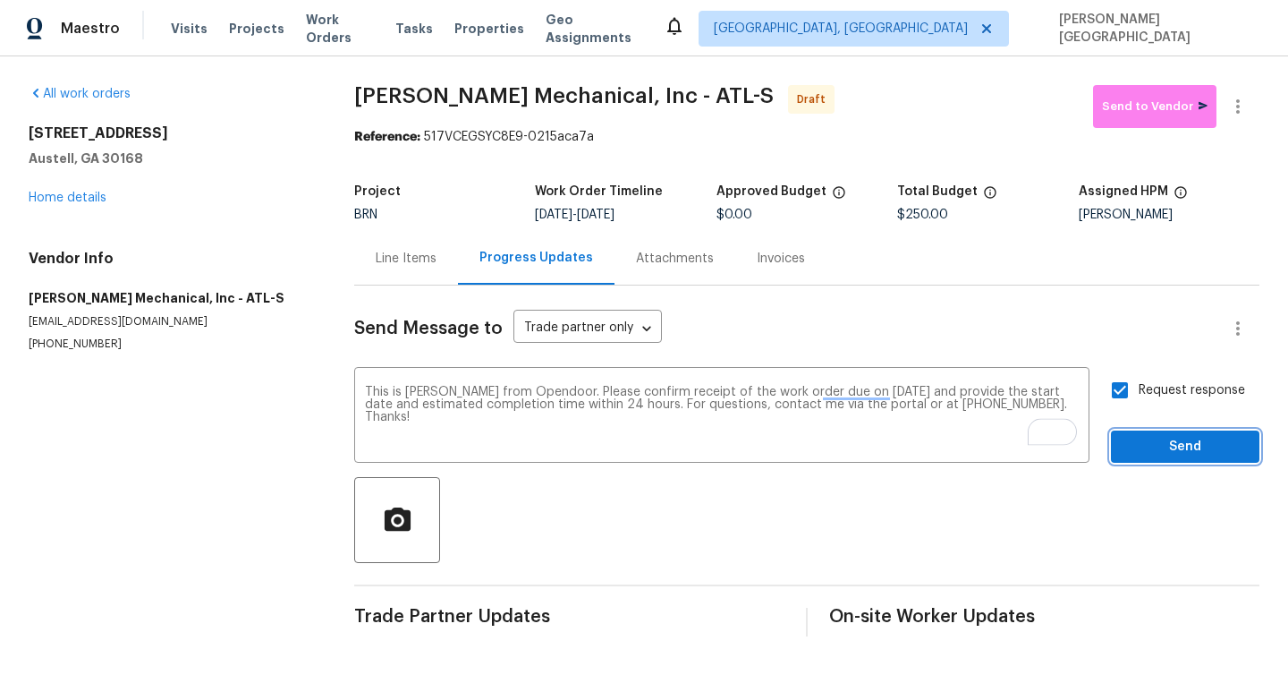
click at [1131, 446] on span "Send" at bounding box center [1185, 447] width 120 height 22
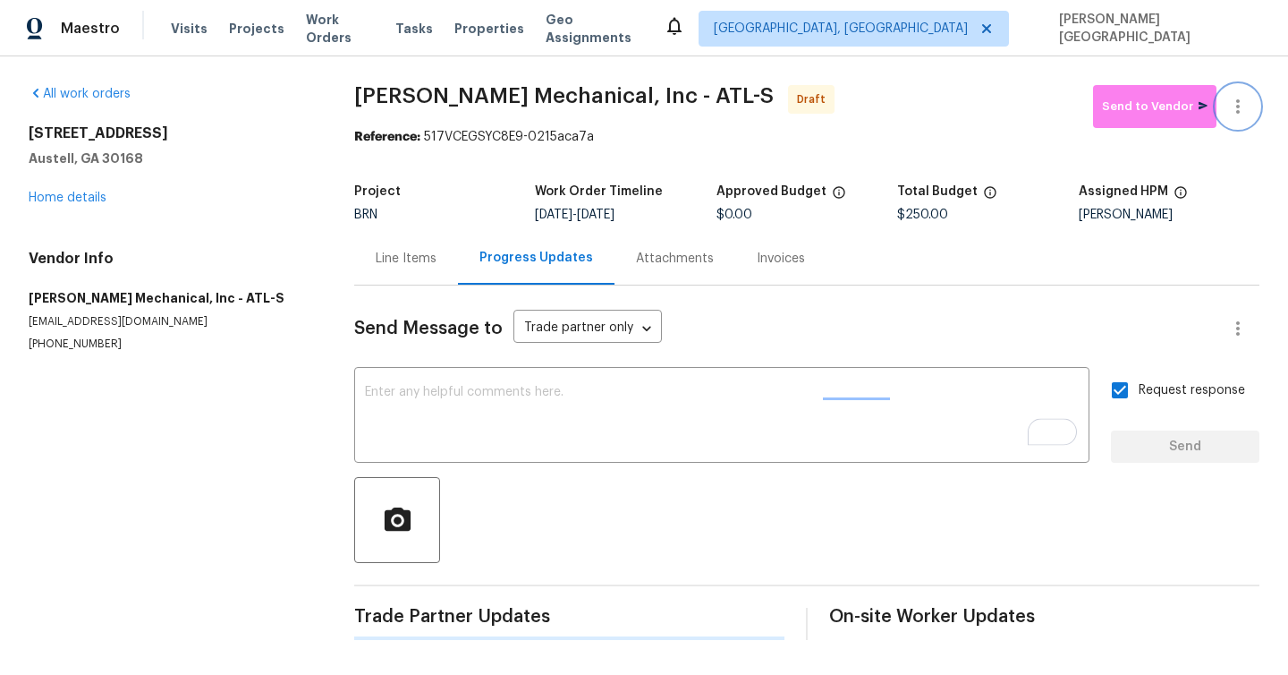
click at [1240, 97] on icon "button" at bounding box center [1237, 106] width 21 height 21
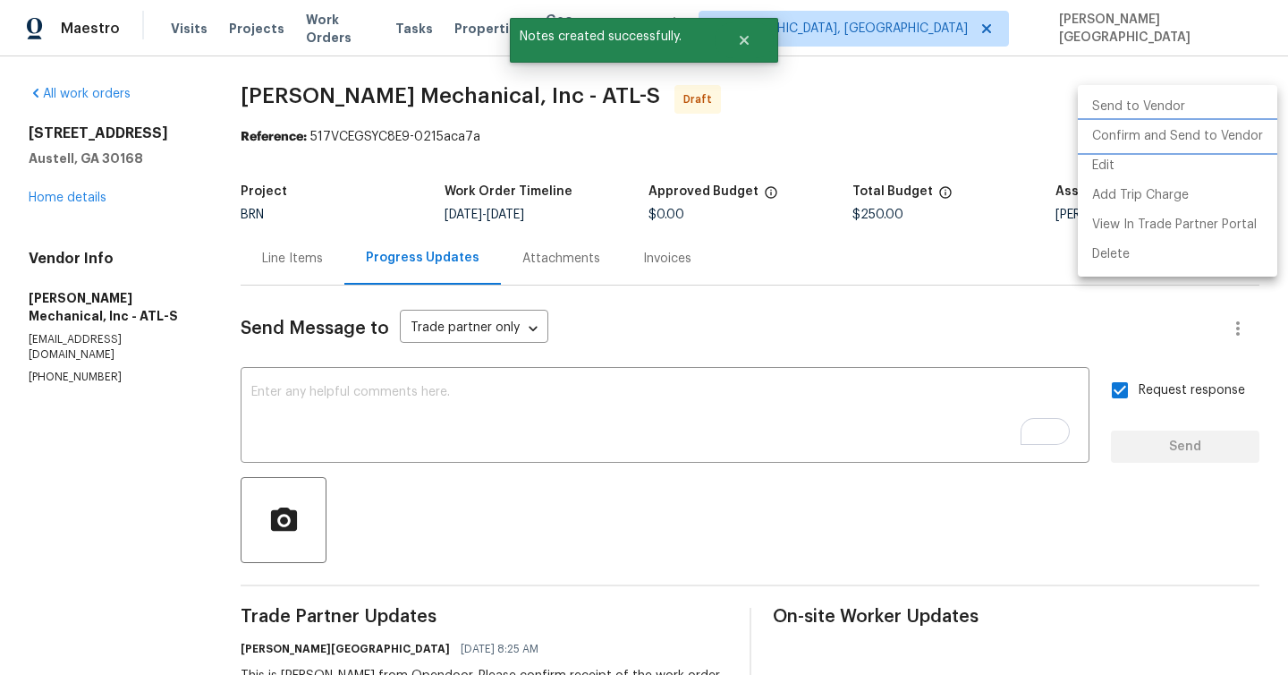
click at [1189, 131] on li "Confirm and Send to Vendor" at bounding box center [1178, 137] width 200 height 30
